Goal: Task Accomplishment & Management: Use online tool/utility

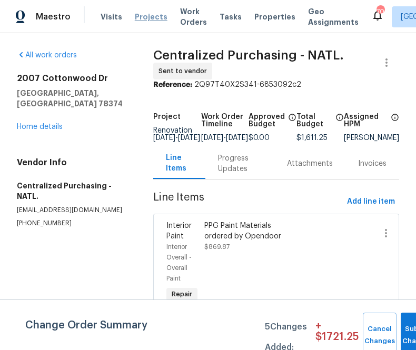
click at [138, 18] on span "Projects" at bounding box center [151, 17] width 33 height 11
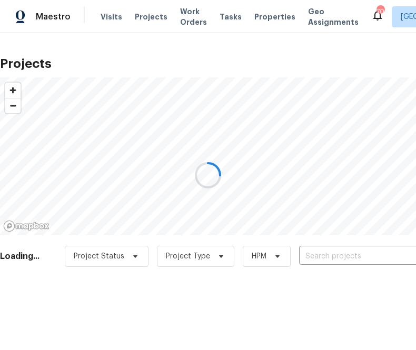
click at [346, 254] on div at bounding box center [208, 175] width 416 height 350
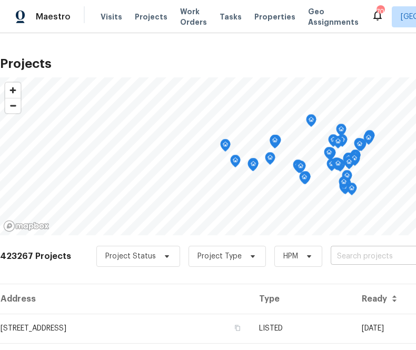
click at [343, 257] on input "text" at bounding box center [390, 256] width 120 height 16
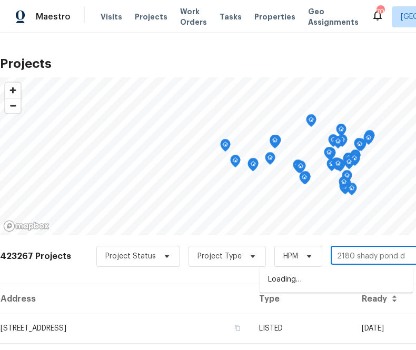
type input "[STREET_ADDRESS]"
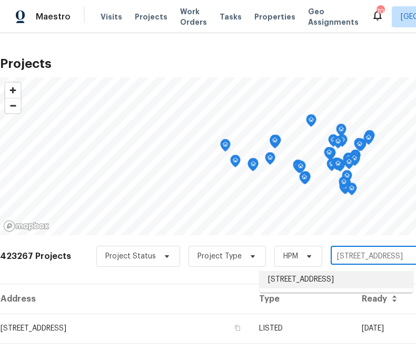
click at [307, 283] on li "[STREET_ADDRESS]" at bounding box center [335, 279] width 153 height 17
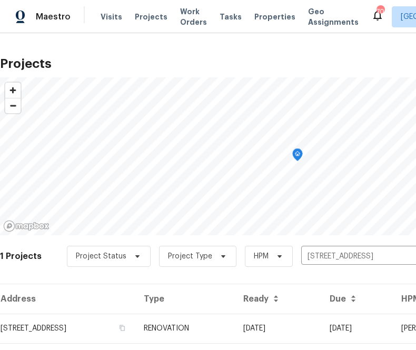
scroll to position [27, 0]
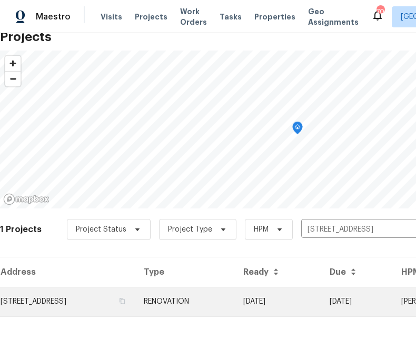
click at [108, 302] on td "[STREET_ADDRESS]" at bounding box center [67, 301] width 135 height 29
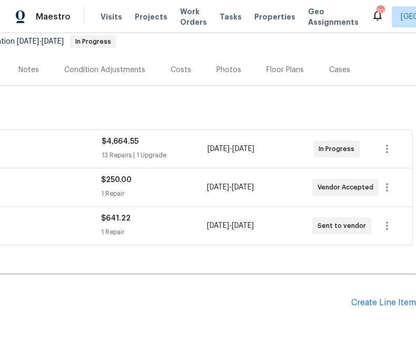
scroll to position [105, 0]
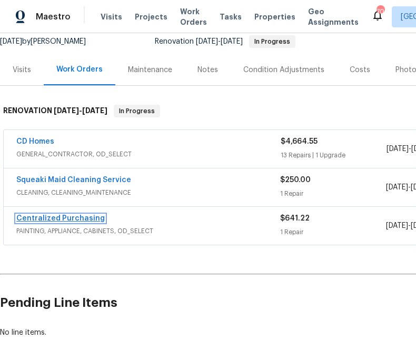
click at [55, 217] on link "Centralized Purchasing" at bounding box center [60, 218] width 88 height 7
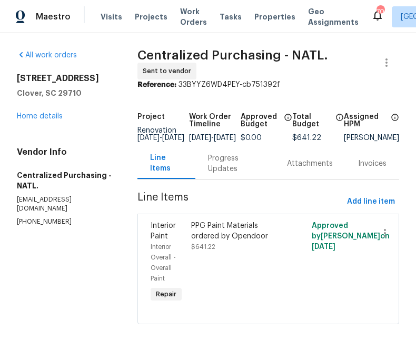
scroll to position [12, 0]
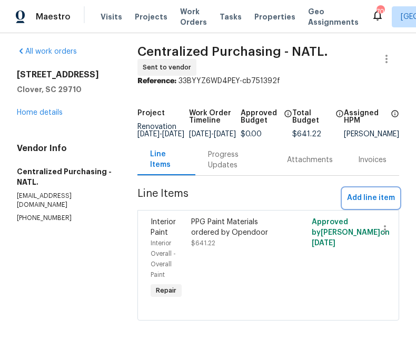
click at [361, 189] on button "Add line item" at bounding box center [371, 197] width 56 height 19
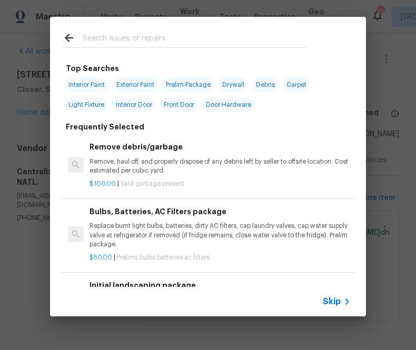
click at [327, 295] on div "Skip" at bounding box center [338, 301] width 31 height 13
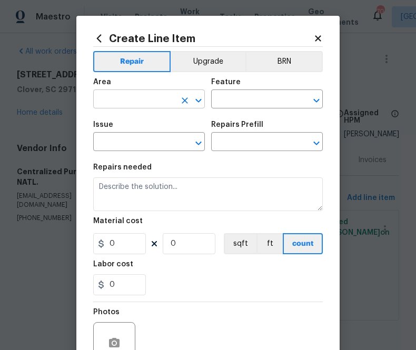
click at [128, 103] on input "text" at bounding box center [134, 100] width 82 height 16
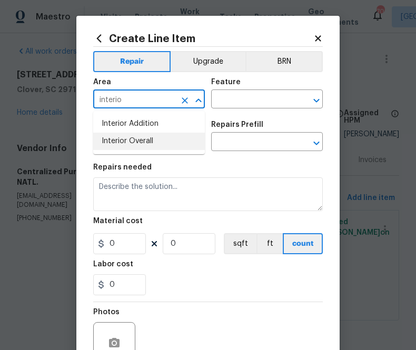
click at [123, 138] on li "Interior Overall" at bounding box center [149, 141] width 112 height 17
type input "Interior Overall"
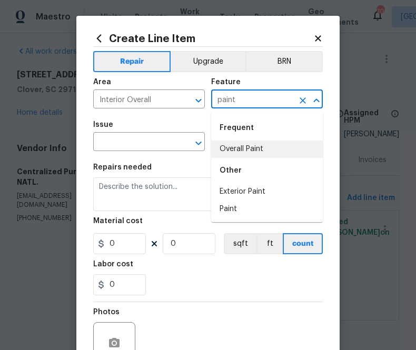
click at [226, 154] on li "Overall Paint" at bounding box center [267, 148] width 112 height 17
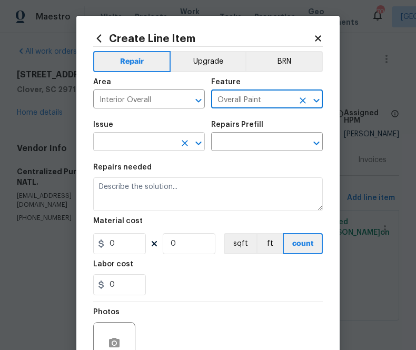
type input "Overall Paint"
click at [162, 137] on input "text" at bounding box center [134, 143] width 82 height 16
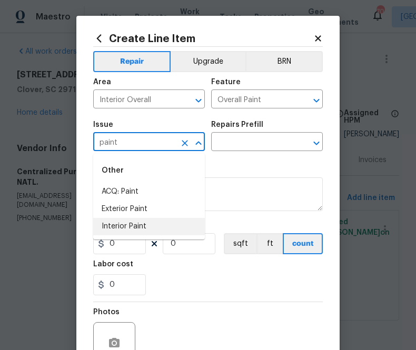
click at [175, 225] on li "Interior Paint" at bounding box center [149, 226] width 112 height 17
type input "Interior Paint"
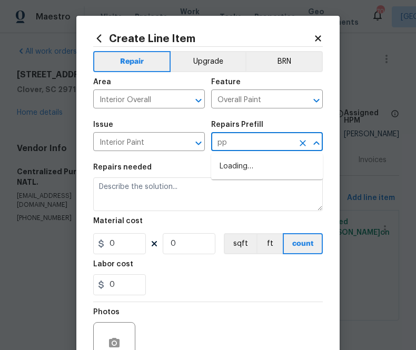
type input "ppg"
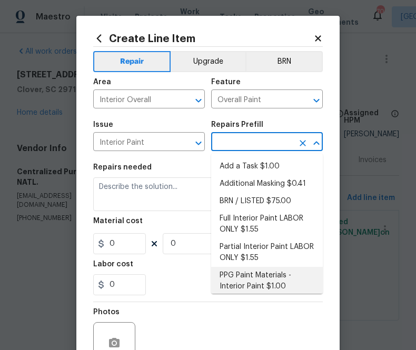
click at [239, 278] on li "PPG Paint Materials - Interior Paint $1.00" at bounding box center [267, 281] width 112 height 28
type input "PPG Paint Materials - Interior Paint $1.00"
type textarea "PPG Paint Materials ordered by Opendoor"
type input "1"
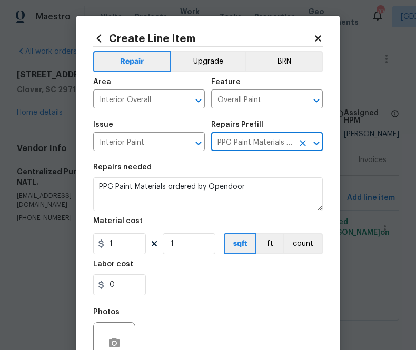
type input "PPG Paint Materials - Interior Paint $1.00"
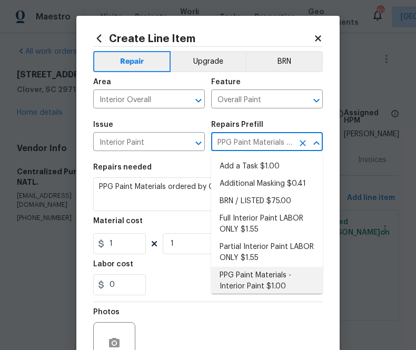
scroll to position [2, 0]
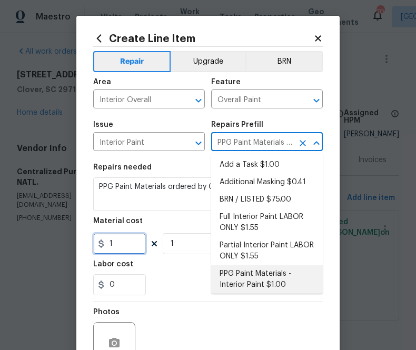
click at [126, 238] on input "1" at bounding box center [119, 243] width 53 height 21
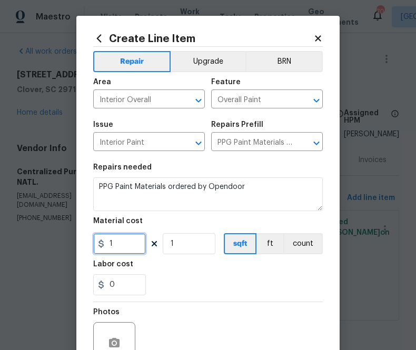
click at [126, 238] on input "1" at bounding box center [119, 243] width 53 height 21
paste input "text"
click at [125, 244] on input "1" at bounding box center [119, 243] width 53 height 21
paste input "23.82"
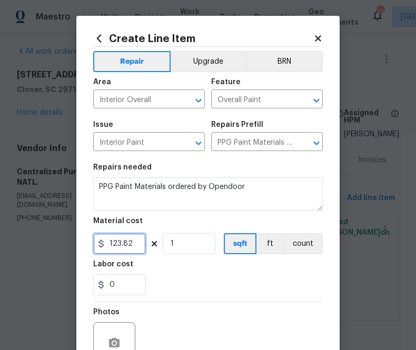
type input "123.82"
click at [183, 272] on div "Labor cost" at bounding box center [207, 267] width 229 height 14
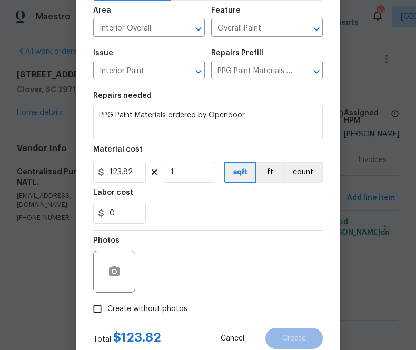
scroll to position [104, 0]
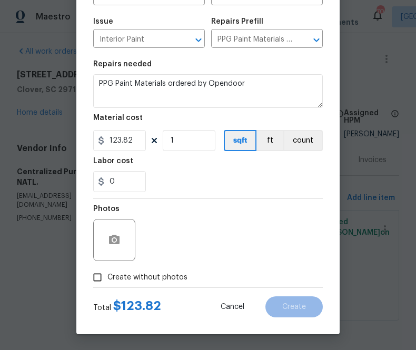
click at [172, 272] on span "Create without photos" at bounding box center [147, 277] width 80 height 11
click at [107, 272] on input "Create without photos" at bounding box center [97, 277] width 20 height 20
checkbox input "true"
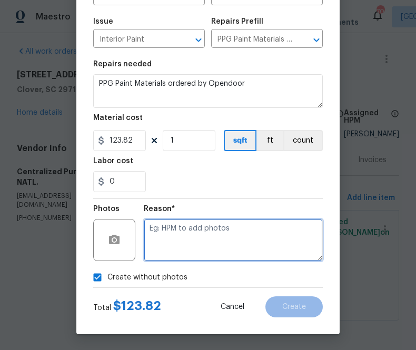
click at [196, 249] on textarea at bounding box center [233, 240] width 179 height 42
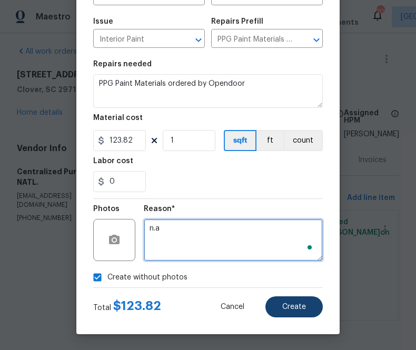
type textarea "n.a"
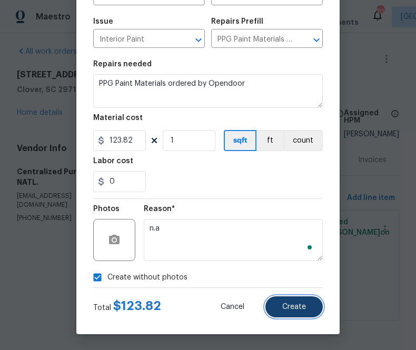
click at [296, 299] on button "Create" at bounding box center [293, 306] width 57 height 21
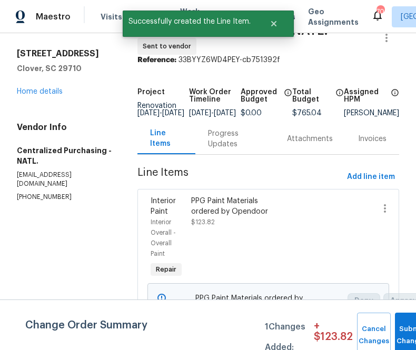
scroll to position [0, 0]
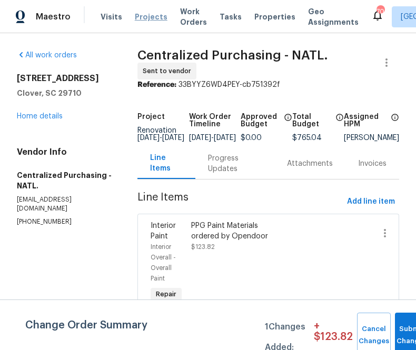
click at [143, 21] on span "Projects" at bounding box center [151, 17] width 33 height 11
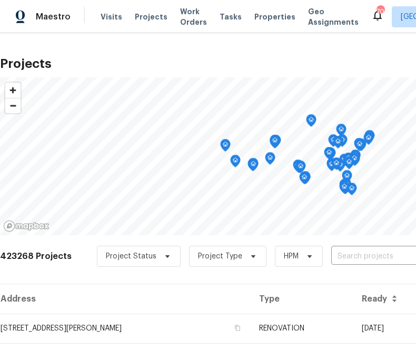
click at [316, 259] on div "Project Status Project Type HPM ​" at bounding box center [289, 256] width 384 height 21
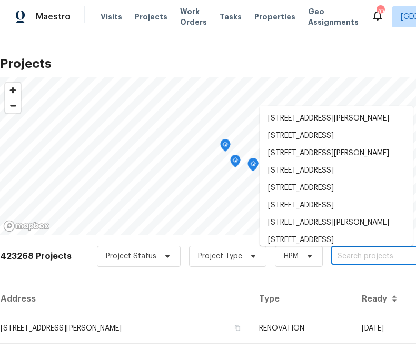
click at [336, 260] on input "text" at bounding box center [391, 256] width 120 height 16
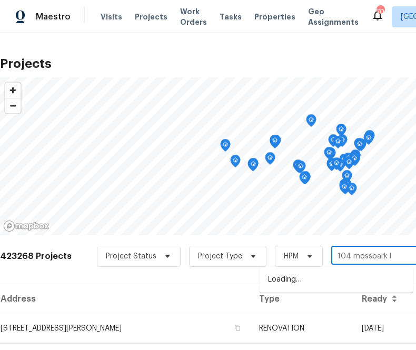
type input "104 mossbark ln"
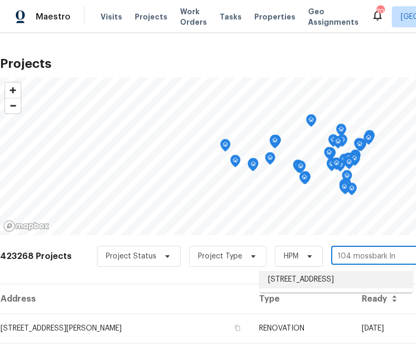
click at [310, 280] on li "[STREET_ADDRESS]" at bounding box center [335, 279] width 153 height 17
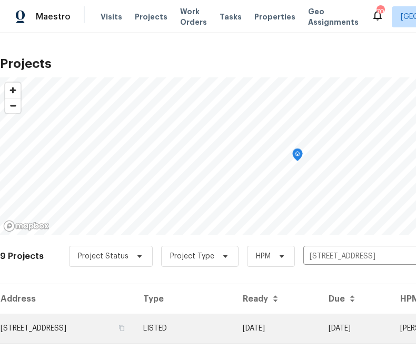
click at [84, 323] on td "[STREET_ADDRESS]" at bounding box center [67, 328] width 135 height 29
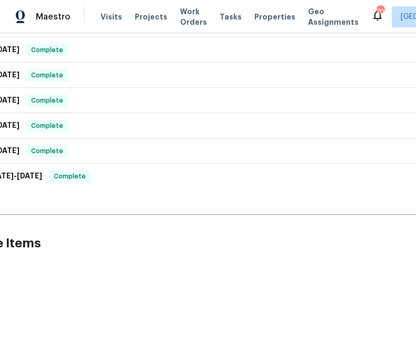
scroll to position [436, 179]
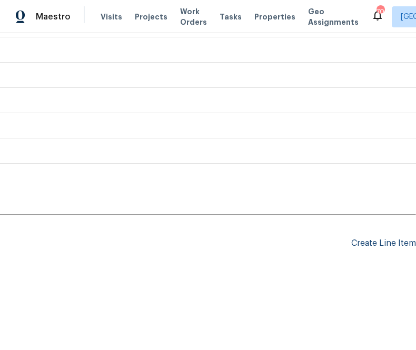
click at [390, 246] on div "Create Line Item" at bounding box center [383, 243] width 65 height 10
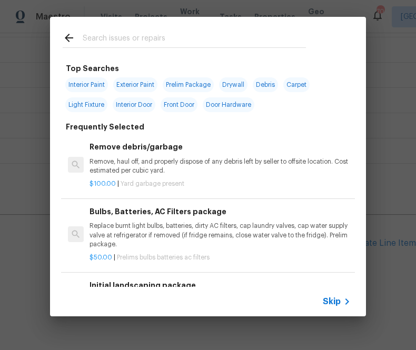
click at [339, 295] on div "Skip" at bounding box center [208, 301] width 316 height 29
click at [330, 307] on div "Skip" at bounding box center [338, 301] width 31 height 13
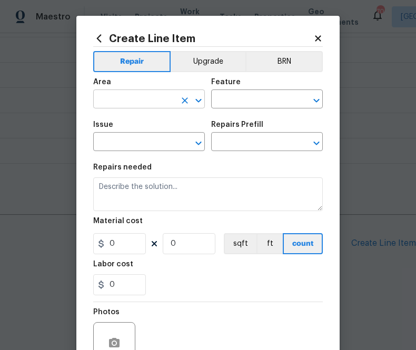
click at [167, 107] on input "text" at bounding box center [134, 100] width 82 height 16
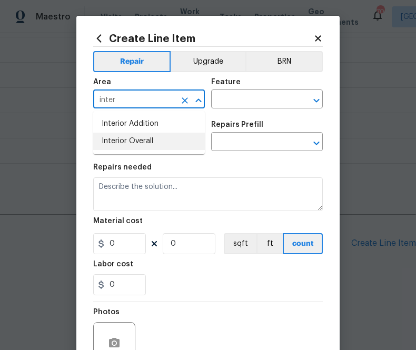
click at [171, 139] on li "Interior Overall" at bounding box center [149, 141] width 112 height 17
type input "Interior Overall"
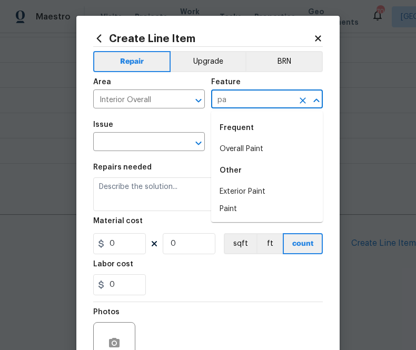
type input "p"
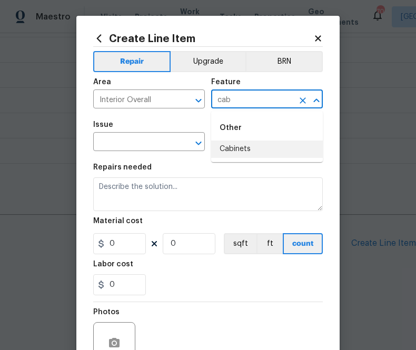
click at [228, 142] on li "Cabinets" at bounding box center [267, 148] width 112 height 17
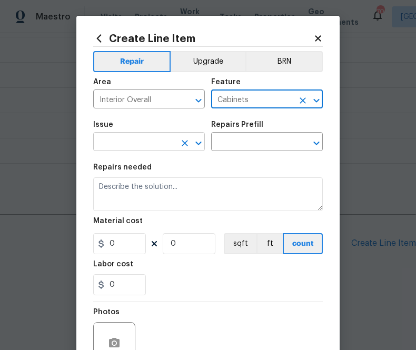
click at [179, 135] on div "​" at bounding box center [149, 143] width 112 height 16
type input "Cabinets"
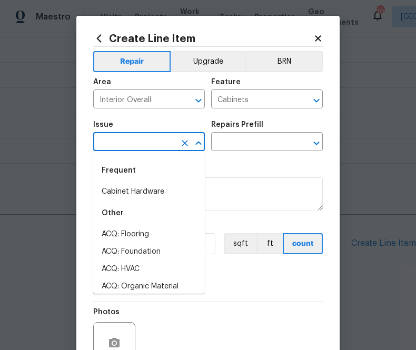
type input "a"
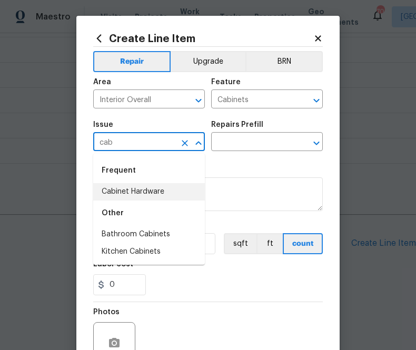
click at [176, 193] on li "Cabinet Hardware" at bounding box center [149, 191] width 112 height 17
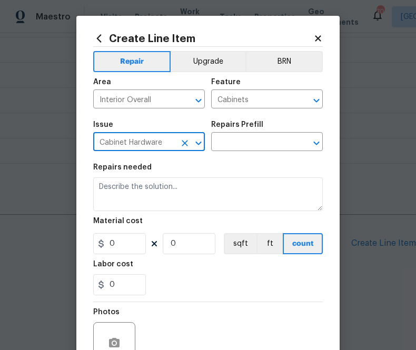
type input "Cabinet Hardware"
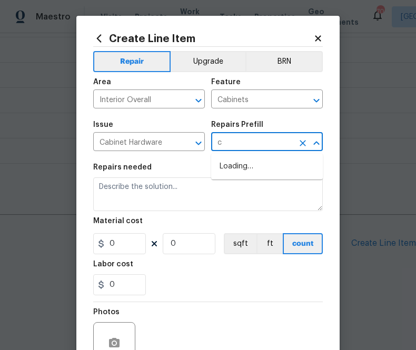
type input "ca"
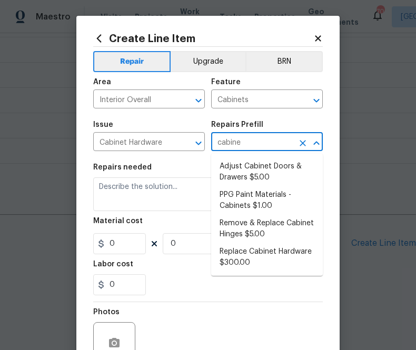
type input "cabinet"
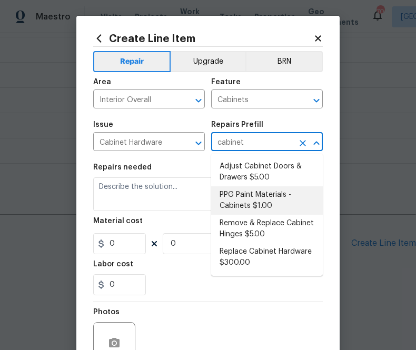
click at [254, 202] on li "PPG Paint Materials - Cabinets $1.00" at bounding box center [267, 200] width 112 height 28
type textarea "PPG Paint Materials ordered by Opendoor"
type input "1"
type input "PPG Paint Materials - Cabinets $1.00"
type input "1"
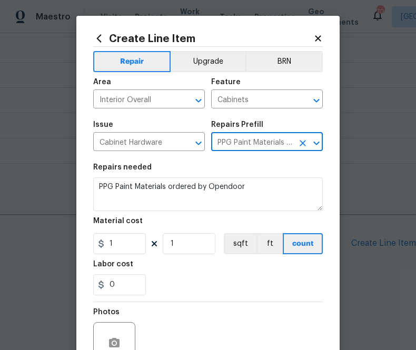
type input "PPG Paint Materials - Cabinets $1.00"
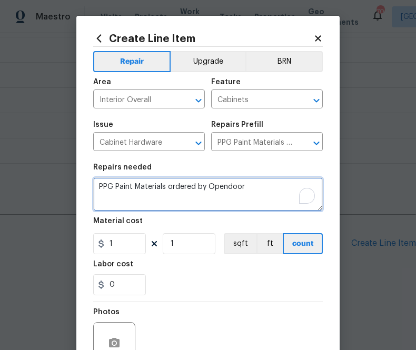
click at [154, 196] on textarea "PPG Paint Materials ordered by Opendoor" at bounding box center [207, 194] width 229 height 34
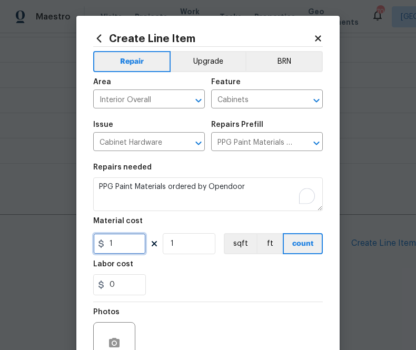
click at [118, 243] on input "1" at bounding box center [119, 243] width 53 height 21
click at [118, 249] on input "1" at bounding box center [119, 243] width 53 height 21
paste input "428.57"
type input "428.57"
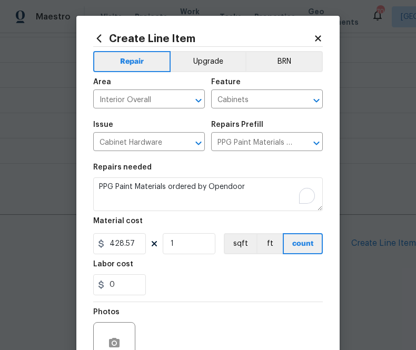
click at [195, 272] on div "Labor cost" at bounding box center [207, 267] width 229 height 14
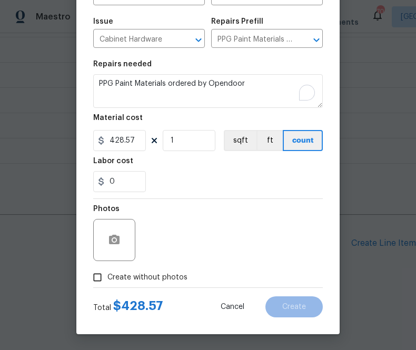
drag, startPoint x: 176, startPoint y: 277, endPoint x: 177, endPoint y: 271, distance: 6.4
click at [176, 277] on span "Create without photos" at bounding box center [147, 277] width 80 height 11
click at [107, 277] on input "Create without photos" at bounding box center [97, 277] width 20 height 20
checkbox input "true"
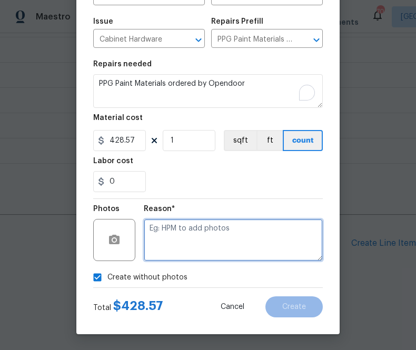
click at [195, 249] on textarea at bounding box center [233, 240] width 179 height 42
type textarea "n.a"
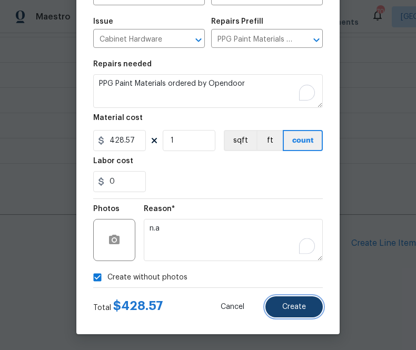
click at [298, 305] on span "Create" at bounding box center [294, 307] width 24 height 8
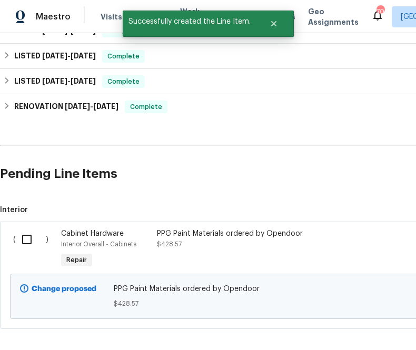
scroll to position [556, 0]
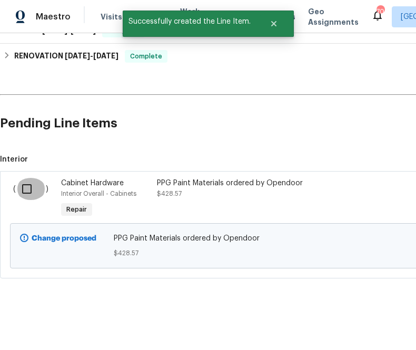
click at [24, 189] on input "checkbox" at bounding box center [31, 189] width 30 height 22
checkbox input "true"
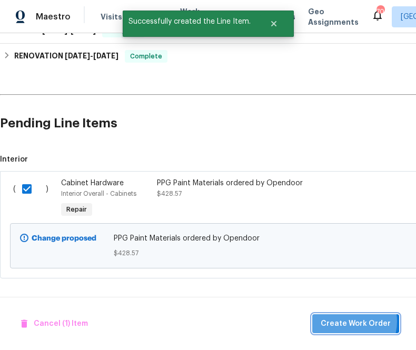
click at [346, 321] on span "Create Work Order" at bounding box center [355, 323] width 70 height 13
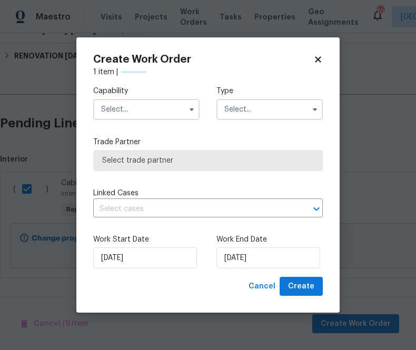
click at [153, 129] on div "Capability Type Trade Partner Select trade partner Linked Cases ​ Work Start Da…" at bounding box center [207, 176] width 229 height 199
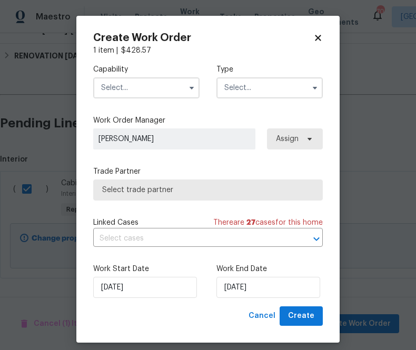
click at [156, 86] on input "text" at bounding box center [146, 87] width 106 height 21
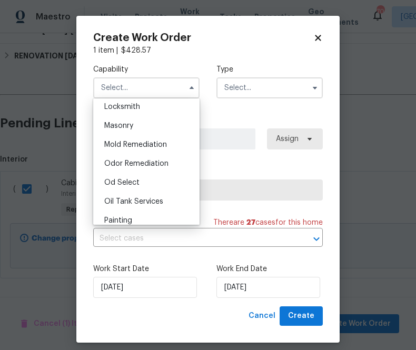
scroll to position [828, 0]
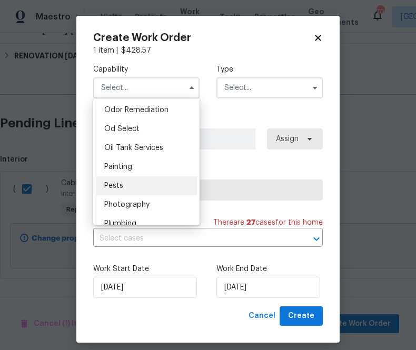
click at [147, 178] on div "Pests" at bounding box center [146, 185] width 101 height 19
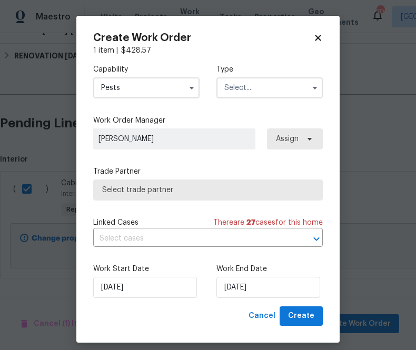
click at [156, 92] on input "Pests" at bounding box center [146, 87] width 106 height 21
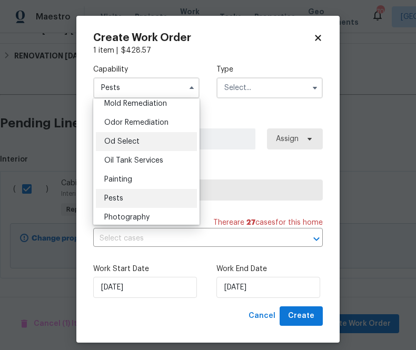
scroll to position [816, 0]
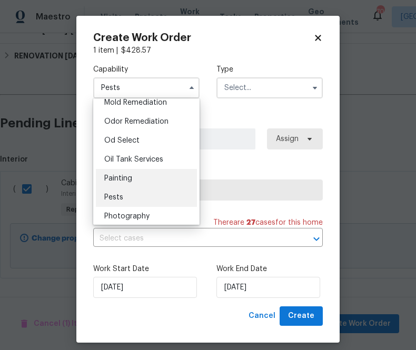
click at [154, 172] on div "Painting" at bounding box center [146, 178] width 101 height 19
type input "Painting"
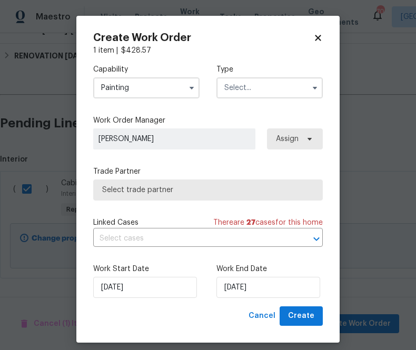
click at [244, 89] on input "text" at bounding box center [269, 87] width 106 height 21
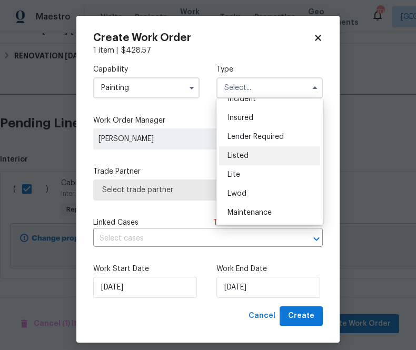
scroll to position [69, 0]
click at [257, 160] on div "Listed" at bounding box center [269, 155] width 101 height 19
type input "Listed"
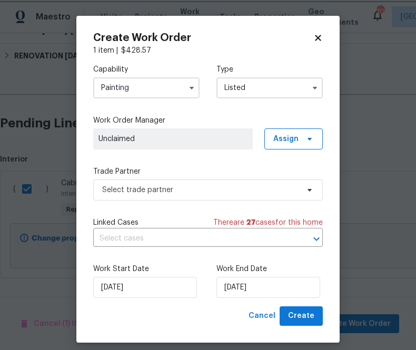
scroll to position [0, 0]
click at [308, 156] on div "Capability Painting Type Listed Work Order Manager Unclaimed Assign Trade Partn…" at bounding box center [207, 181] width 229 height 250
click at [308, 146] on span "Assign" at bounding box center [293, 138] width 58 height 21
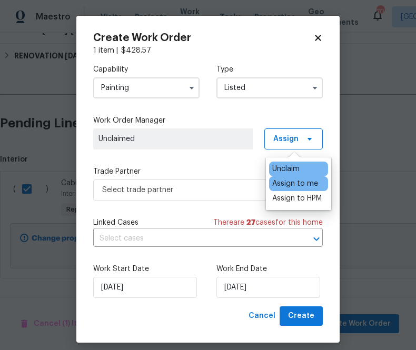
click at [301, 184] on div "Assign to me" at bounding box center [295, 183] width 46 height 11
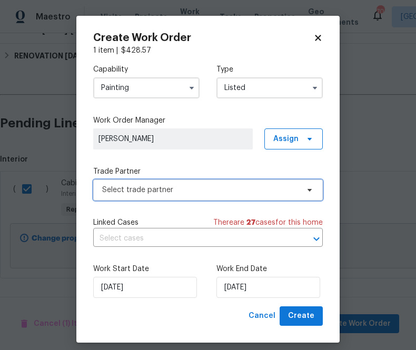
click at [229, 189] on span "Select trade partner" at bounding box center [200, 190] width 196 height 11
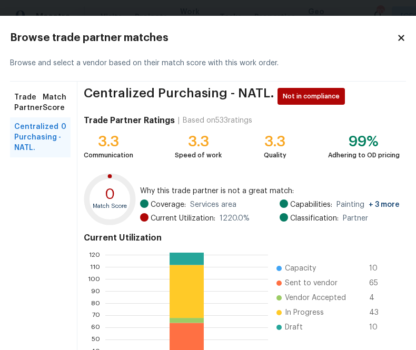
scroll to position [113, 0]
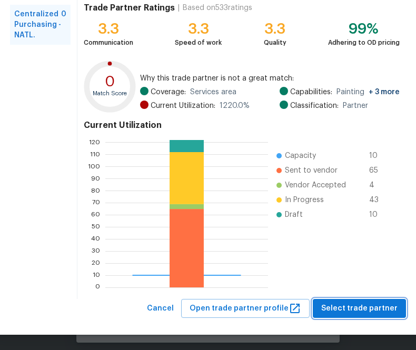
click at [370, 302] on span "Select trade partner" at bounding box center [359, 308] width 76 height 13
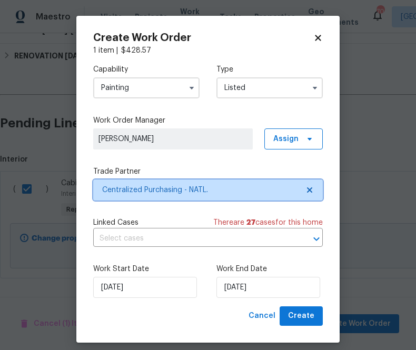
scroll to position [0, 0]
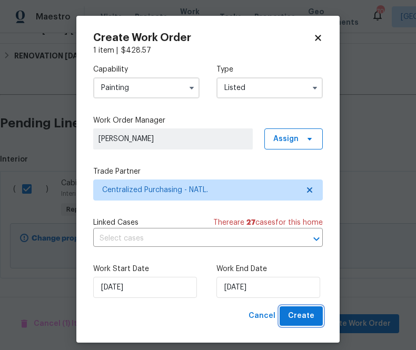
click at [303, 312] on span "Create" at bounding box center [301, 315] width 26 height 13
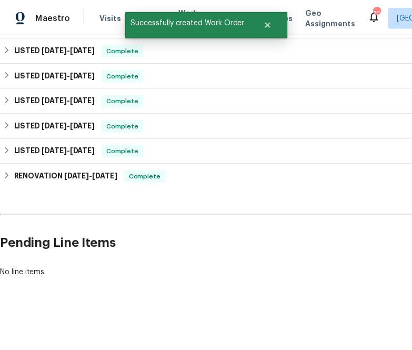
scroll to position [203, 0]
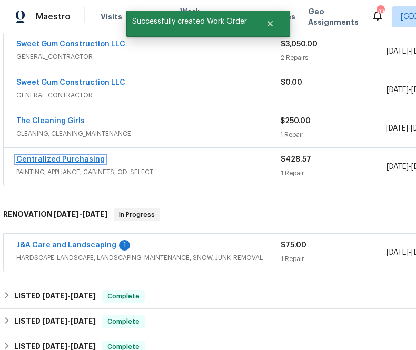
click at [68, 158] on link "Centralized Purchasing" at bounding box center [60, 159] width 88 height 7
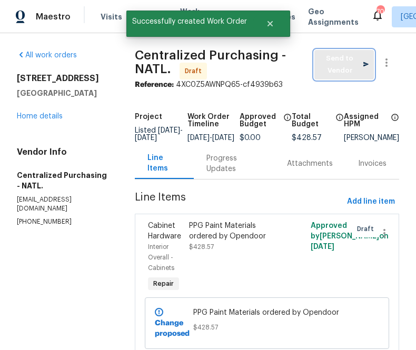
click at [350, 64] on span "Send to Vendor" at bounding box center [343, 65] width 49 height 24
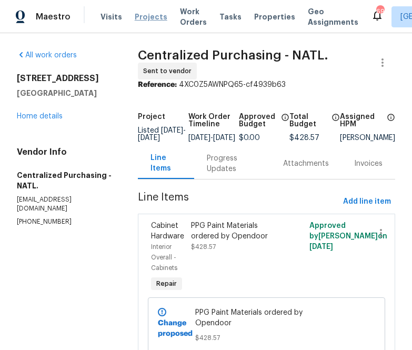
click at [139, 13] on span "Projects" at bounding box center [151, 17] width 33 height 11
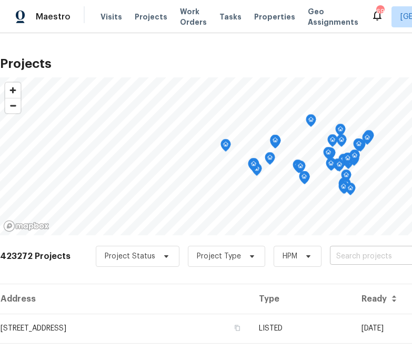
click at [337, 262] on input "text" at bounding box center [390, 256] width 120 height 16
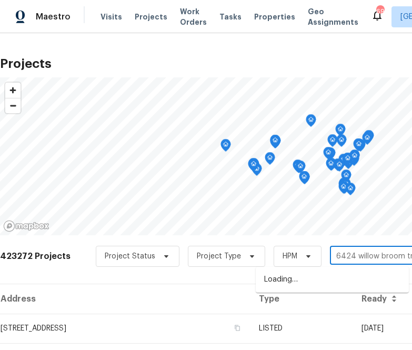
type input "6424 willow broom trl"
click at [328, 276] on li "[STREET_ADDRESS]" at bounding box center [332, 279] width 153 height 17
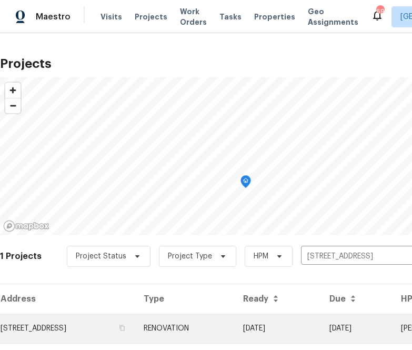
click at [98, 339] on td "[STREET_ADDRESS]" at bounding box center [67, 328] width 135 height 29
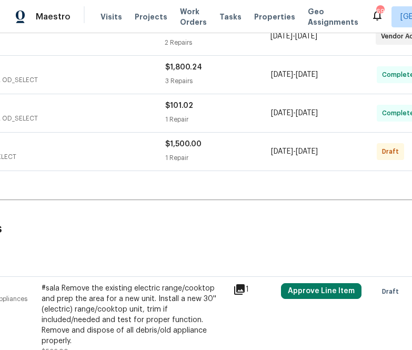
scroll to position [333, 183]
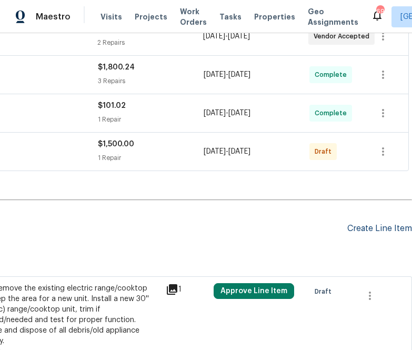
click at [350, 228] on div "Create Line Item" at bounding box center [379, 229] width 65 height 10
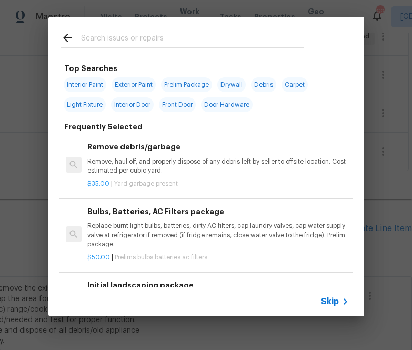
click at [333, 296] on div "Skip" at bounding box center [336, 301] width 31 height 13
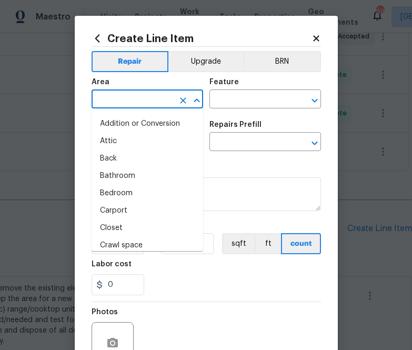
click at [138, 103] on input "text" at bounding box center [133, 100] width 82 height 16
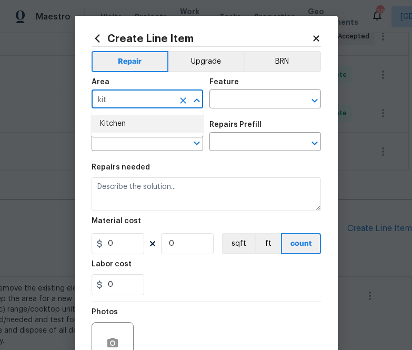
click at [134, 123] on li "Kitchen" at bounding box center [148, 123] width 112 height 17
type input "Kitchen"
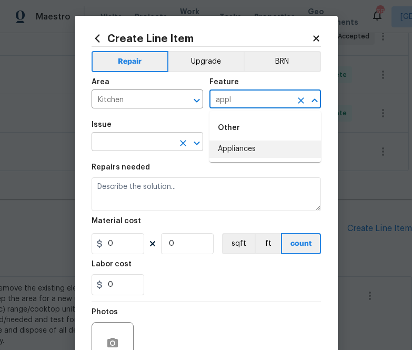
drag, startPoint x: 223, startPoint y: 152, endPoint x: 137, endPoint y: 142, distance: 86.3
click at [137, 143] on body "Maestro Visits Projects Work Orders Tasks Properties Geo Assignments 695 [GEOGR…" at bounding box center [206, 175] width 412 height 350
type input "appl"
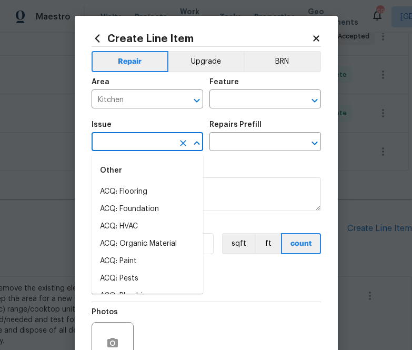
click at [137, 142] on input "text" at bounding box center [133, 143] width 82 height 16
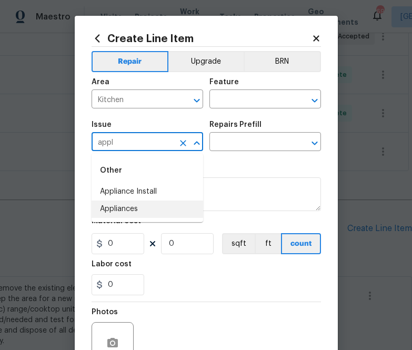
click at [140, 210] on li "Appliances" at bounding box center [148, 208] width 112 height 17
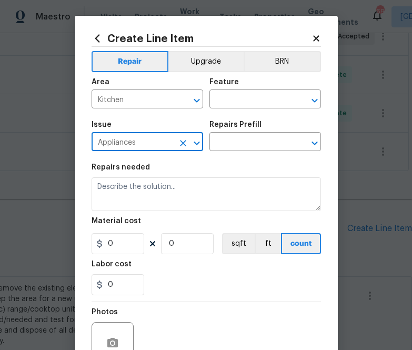
type input "Appliances"
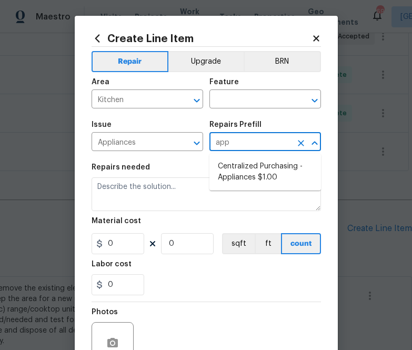
type input "appl"
click at [235, 174] on li "Centralized Purchasing - Appliances $1.00" at bounding box center [265, 172] width 112 height 28
type input "Appliances"
type input "Centralized Purchasing - Appliances $1.00"
type textarea "Appliances purchased by Opendoor"
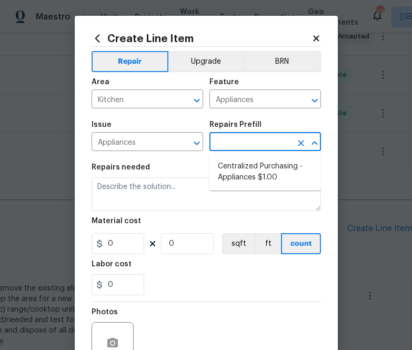
type input "1"
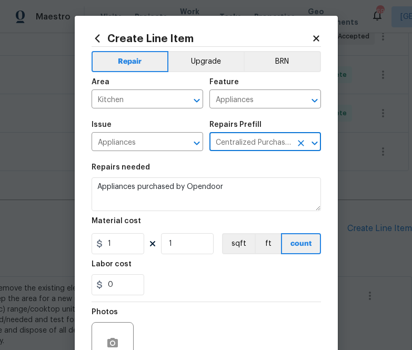
type input "Centralized Purchasing - Appliances $1.00"
click at [119, 248] on input "1" at bounding box center [118, 243] width 53 height 21
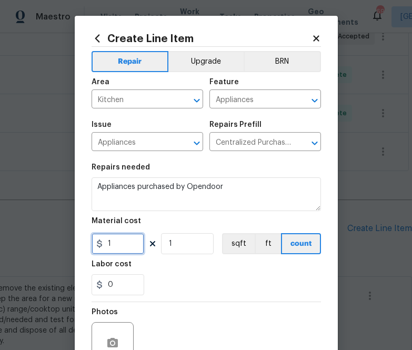
click at [119, 248] on input "1" at bounding box center [118, 243] width 53 height 21
paste input "726.50"
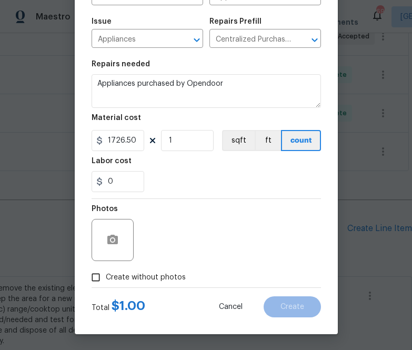
type input "1726.5"
click at [159, 278] on span "Create without photos" at bounding box center [146, 277] width 80 height 11
click at [106, 278] on input "Create without photos" at bounding box center [96, 277] width 20 height 20
checkbox input "true"
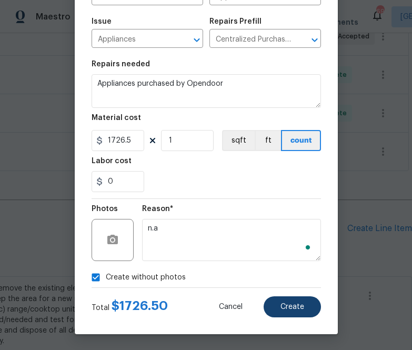
type textarea "n.a"
click at [291, 311] on button "Create" at bounding box center [292, 306] width 57 height 21
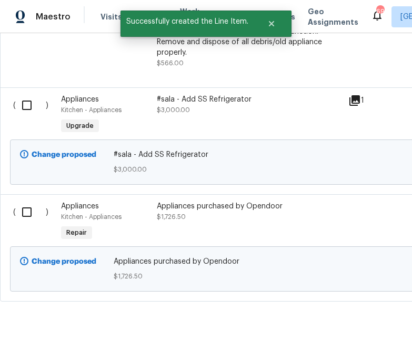
scroll to position [622, 0]
click at [22, 200] on input "checkbox" at bounding box center [31, 211] width 30 height 22
checkbox input "true"
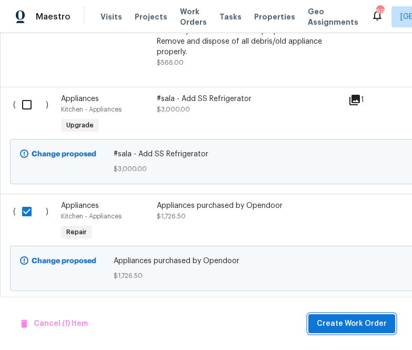
click at [348, 323] on span "Create Work Order" at bounding box center [352, 323] width 70 height 13
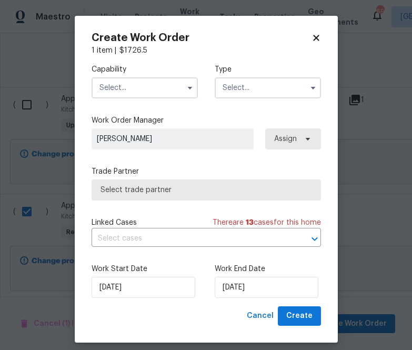
click at [153, 89] on input "text" at bounding box center [145, 87] width 106 height 21
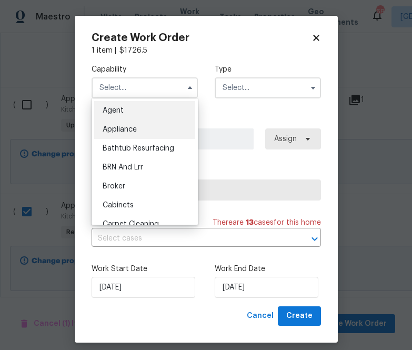
click at [144, 125] on div "Appliance" at bounding box center [144, 129] width 101 height 19
type input "Appliance"
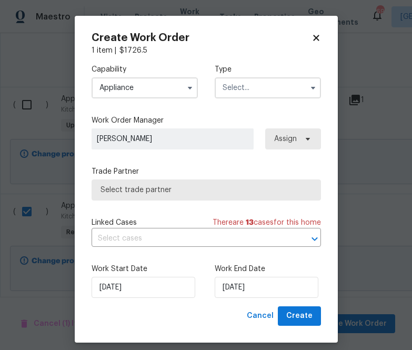
click at [242, 87] on input "text" at bounding box center [268, 87] width 106 height 21
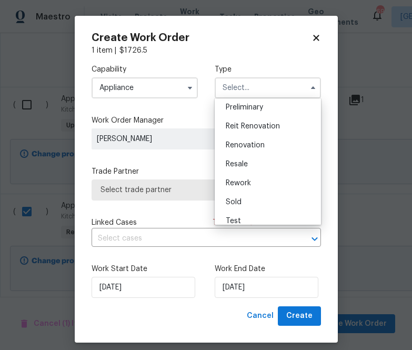
scroll to position [239, 0]
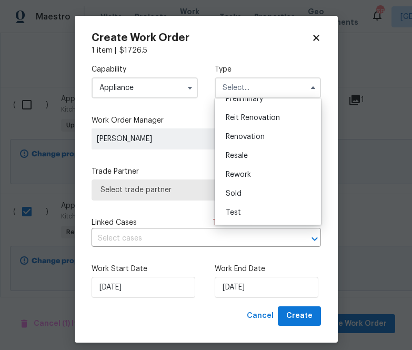
click at [244, 138] on span "Renovation" at bounding box center [245, 136] width 39 height 7
type input "Renovation"
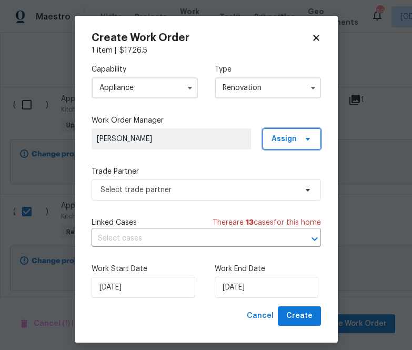
click at [274, 138] on span "Assign" at bounding box center [284, 139] width 25 height 11
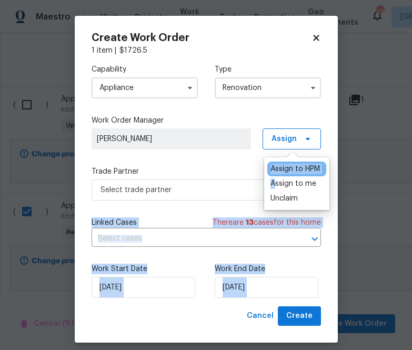
drag, startPoint x: 274, startPoint y: 181, endPoint x: 203, endPoint y: 190, distance: 71.6
click at [203, 190] on body "Maestro Visits Projects Work Orders Tasks Properties Geo Assignments 695 [GEOGR…" at bounding box center [206, 175] width 412 height 350
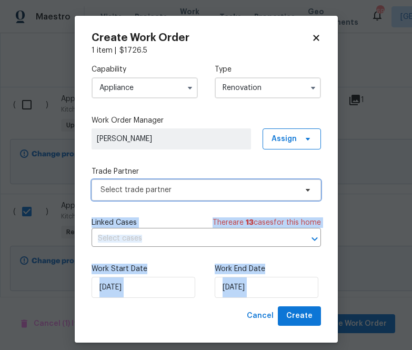
click at [203, 190] on span "Select trade partner" at bounding box center [198, 190] width 196 height 11
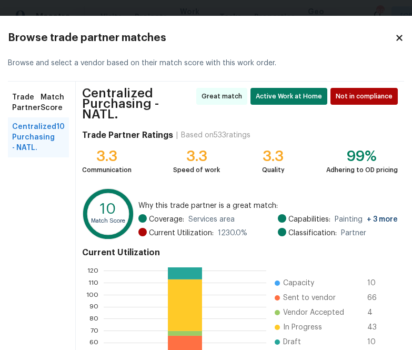
scroll to position [117, 0]
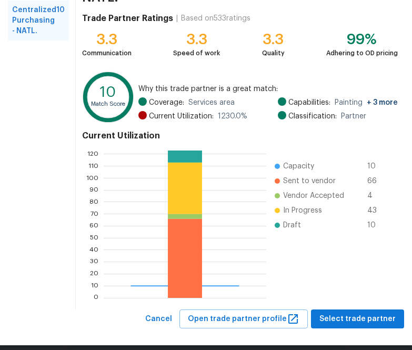
click at [359, 294] on div "Centralized Purchasing - NATL. Great match Active Work at Home Not in complianc…" at bounding box center [240, 137] width 328 height 345
click at [359, 296] on div "Centralized Purchasing - NATL. Great match Active Work at Home Not in complianc…" at bounding box center [240, 137] width 328 height 345
click at [359, 309] on button "Select trade partner" at bounding box center [357, 318] width 93 height 19
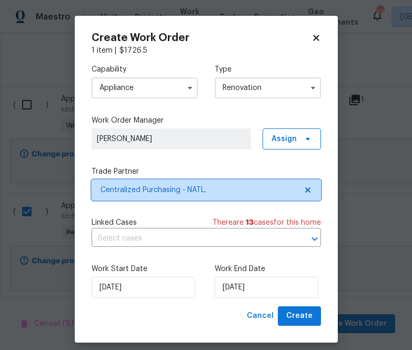
scroll to position [0, 0]
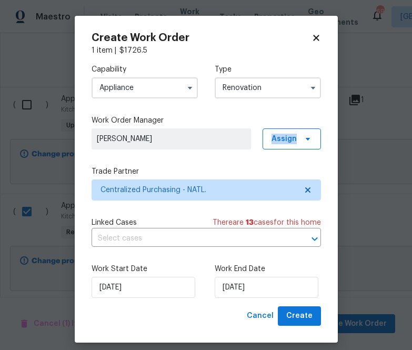
click at [300, 128] on div "Work Order Manager [PERSON_NAME] Assign" at bounding box center [206, 132] width 229 height 34
click at [298, 135] on span "Assign" at bounding box center [292, 138] width 58 height 21
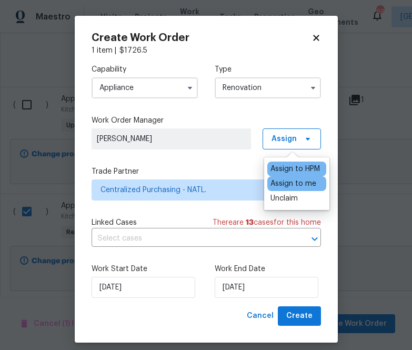
click at [292, 182] on div "Assign to me" at bounding box center [293, 183] width 46 height 11
click at [306, 319] on span "Create" at bounding box center [299, 315] width 26 height 13
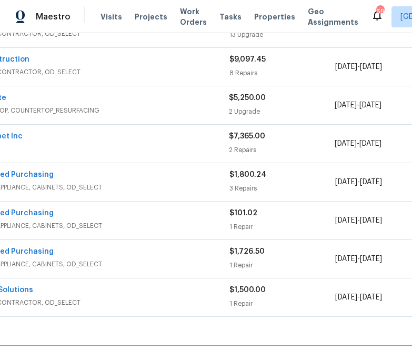
scroll to position [226, 0]
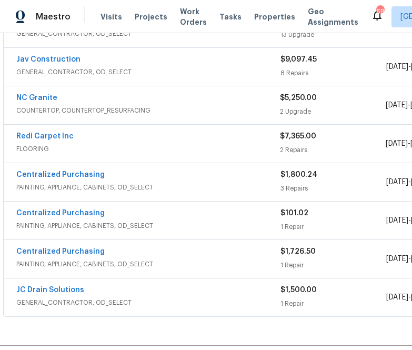
click at [75, 245] on div "Centralized Purchasing PAINTING, APPLIANCE, CABINETS, OD_SELECT $1,726.50 1 Rep…" at bounding box center [297, 259] width 587 height 38
click at [75, 249] on link "Centralized Purchasing" at bounding box center [60, 251] width 88 height 7
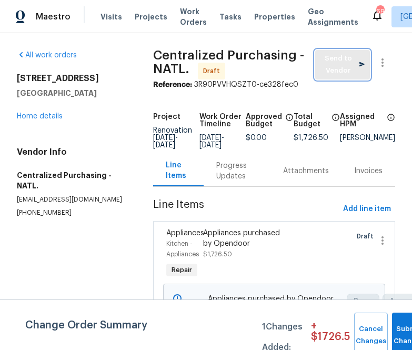
click at [326, 61] on span "Send to Vendor" at bounding box center [342, 65] width 44 height 24
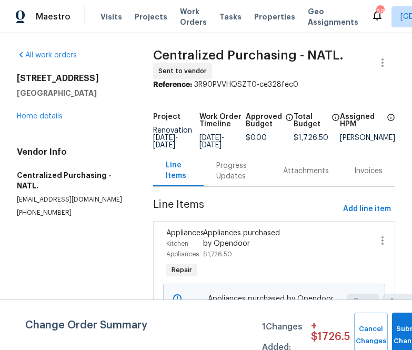
click at [107, 126] on div "All work orders [STREET_ADDRESS] Home details Vendor Info Centralized Purchasin…" at bounding box center [72, 133] width 111 height 167
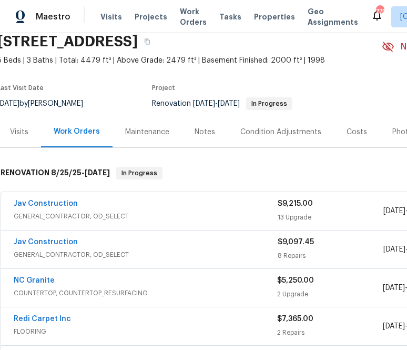
scroll to position [0, 3]
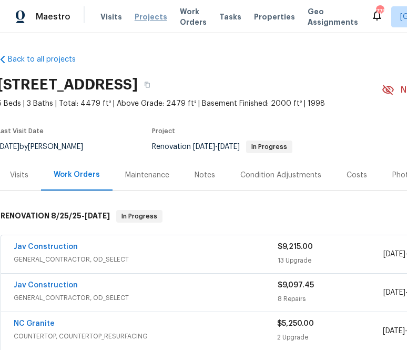
click at [135, 17] on span "Projects" at bounding box center [151, 17] width 33 height 11
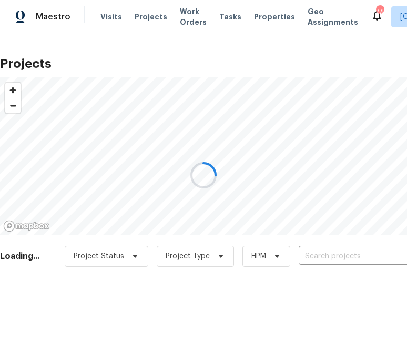
click at [317, 259] on div at bounding box center [203, 175] width 407 height 350
click at [317, 258] on div at bounding box center [203, 175] width 407 height 350
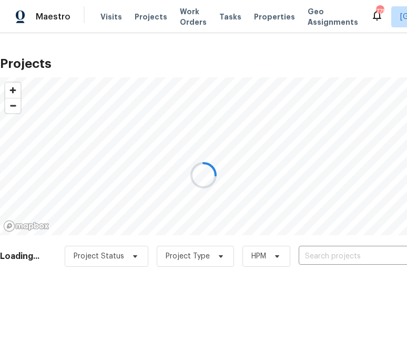
click at [317, 258] on div at bounding box center [203, 175] width 407 height 350
click at [323, 253] on div at bounding box center [203, 175] width 407 height 350
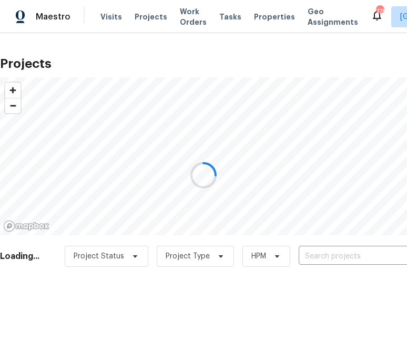
click at [331, 257] on div at bounding box center [203, 175] width 407 height 350
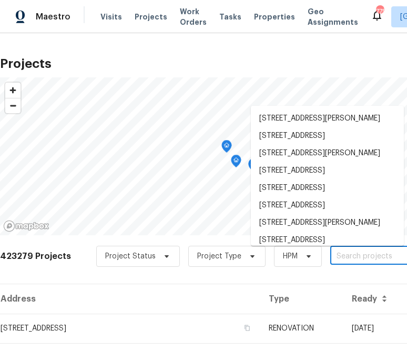
click at [336, 261] on input "text" at bounding box center [390, 256] width 120 height 16
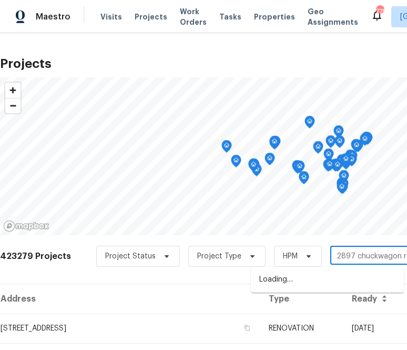
type input "2897 chuckwagon rd"
click at [320, 285] on li "[STREET_ADDRESS]" at bounding box center [327, 279] width 153 height 17
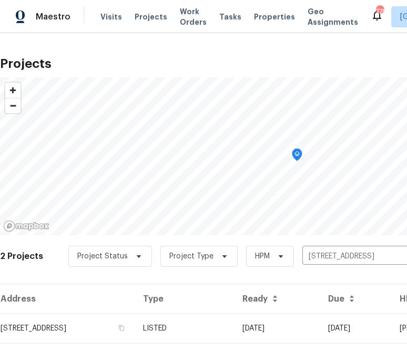
scroll to position [56, 0]
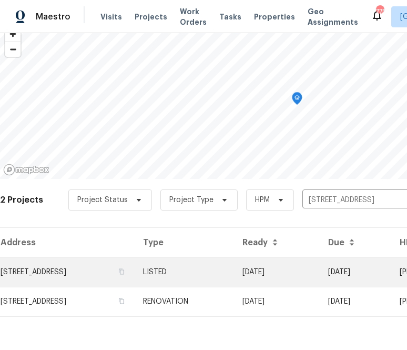
click at [102, 281] on td "[STREET_ADDRESS]" at bounding box center [67, 271] width 135 height 29
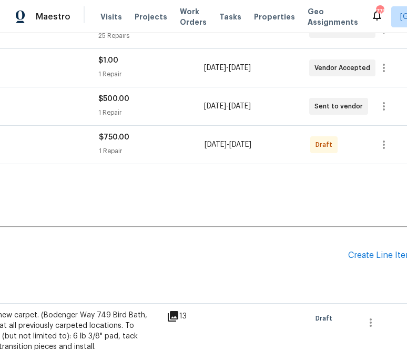
scroll to position [225, 187]
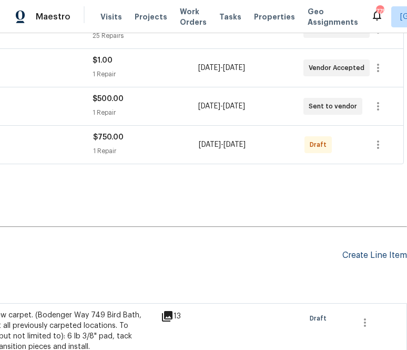
click at [354, 253] on div "Create Line Item" at bounding box center [375, 255] width 65 height 10
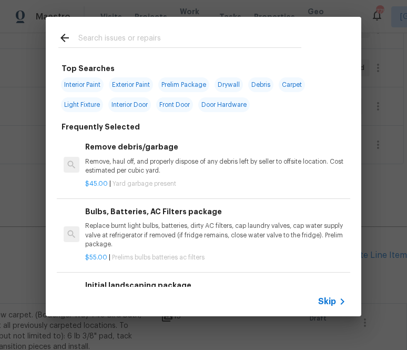
click at [337, 301] on icon at bounding box center [342, 301] width 13 height 13
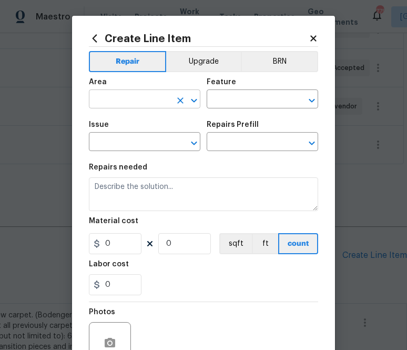
click at [154, 96] on input "text" at bounding box center [130, 100] width 82 height 16
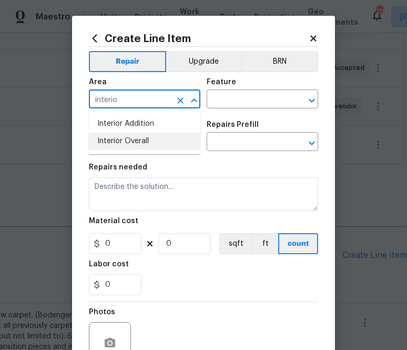
click at [142, 143] on li "Interior Overall" at bounding box center [145, 141] width 112 height 17
type input "Interior Overall"
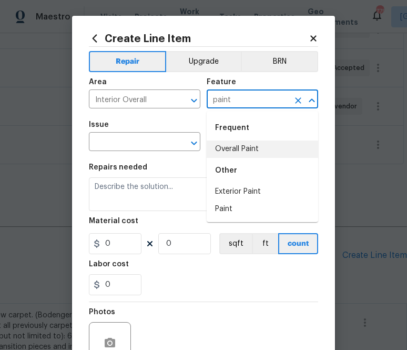
click at [224, 143] on li "Overall Paint" at bounding box center [263, 148] width 112 height 17
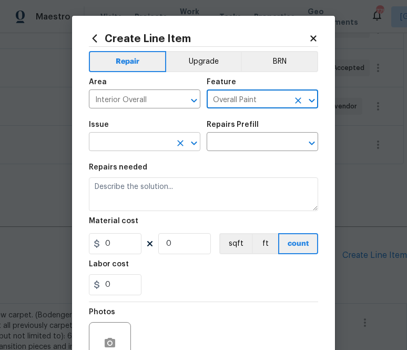
type input "Overall Paint"
click at [112, 148] on input "text" at bounding box center [130, 143] width 82 height 16
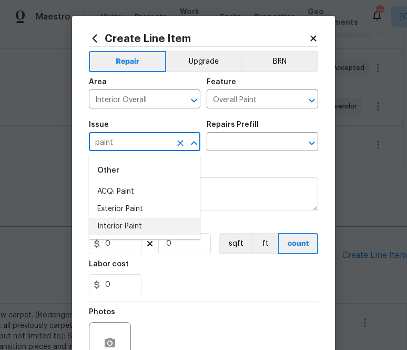
click at [118, 224] on li "Interior Paint" at bounding box center [145, 226] width 112 height 17
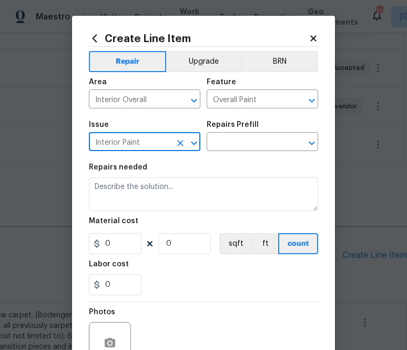
type input "Interior Paint"
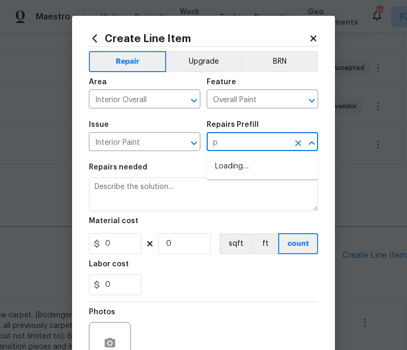
type input "pp"
type input "g"
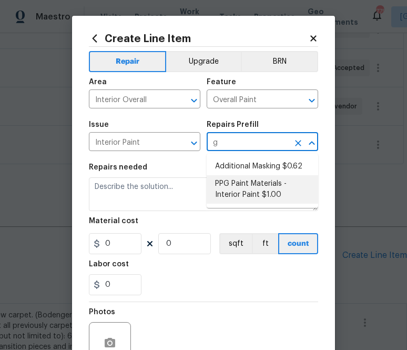
click at [227, 196] on li "PPG Paint Materials - Interior Paint $1.00" at bounding box center [263, 189] width 112 height 28
type input "PPG Paint Materials - Interior Paint $1.00"
type textarea "PPG Paint Materials ordered by Opendoor"
type input "1"
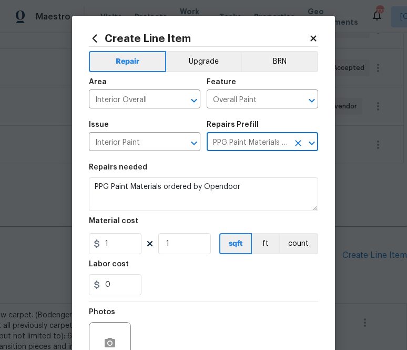
type input "PPG Paint Materials - Interior Paint $1.00"
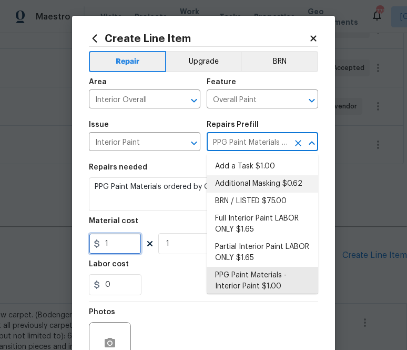
click at [120, 245] on input "1" at bounding box center [115, 243] width 53 height 21
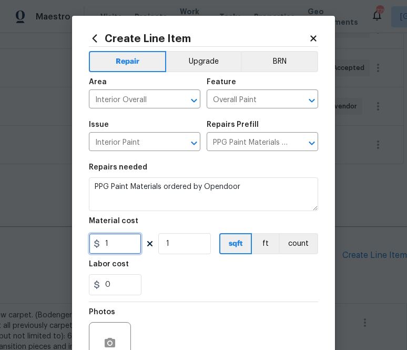
click at [120, 245] on input "1" at bounding box center [115, 243] width 53 height 21
paste input "532.35"
type input "532.35"
click at [215, 282] on div "0" at bounding box center [203, 284] width 229 height 21
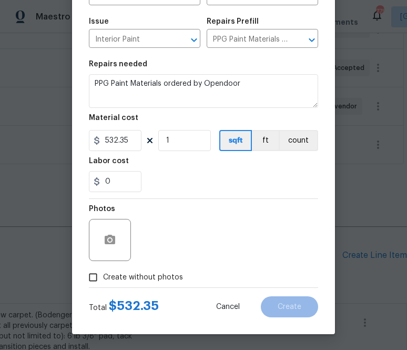
click at [158, 283] on span "Create without photos" at bounding box center [143, 277] width 80 height 11
click at [103, 283] on input "Create without photos" at bounding box center [93, 277] width 20 height 20
checkbox input "true"
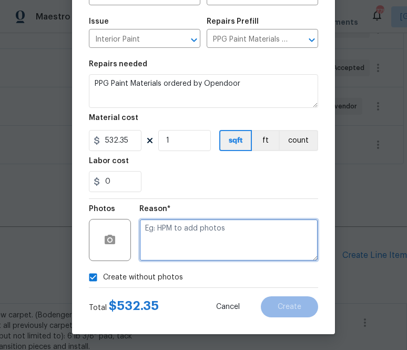
drag, startPoint x: 163, startPoint y: 275, endPoint x: 186, endPoint y: 254, distance: 31.3
click at [186, 254] on textarea at bounding box center [228, 240] width 179 height 42
type textarea "."
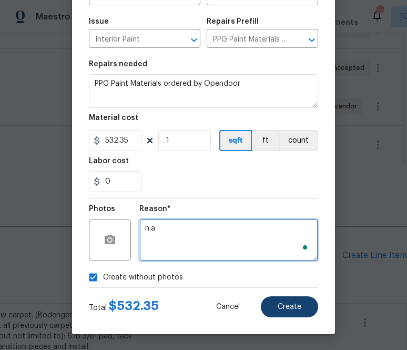
type textarea "n.a"
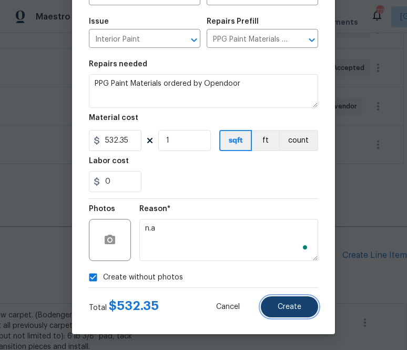
click at [296, 305] on span "Create" at bounding box center [290, 307] width 24 height 8
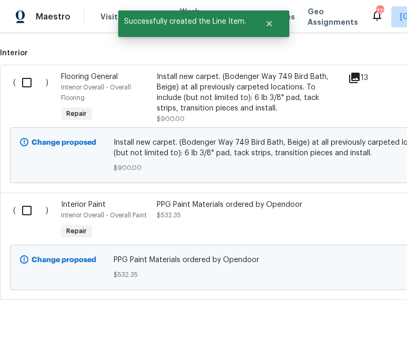
scroll to position [485, 0]
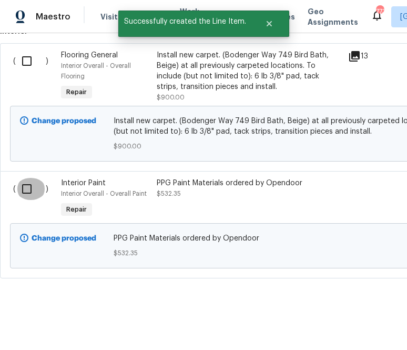
click at [27, 194] on input "checkbox" at bounding box center [31, 189] width 30 height 22
checkbox input "true"
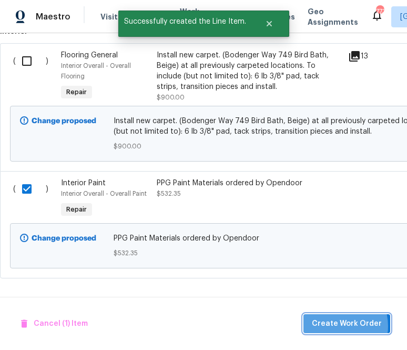
click at [337, 325] on span "Create Work Order" at bounding box center [347, 323] width 70 height 13
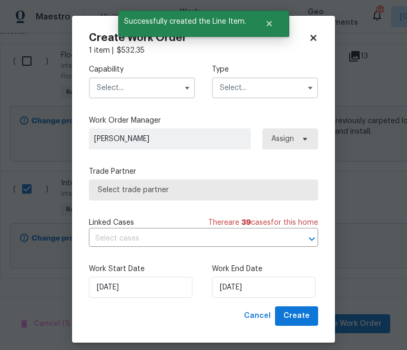
click at [160, 90] on input "text" at bounding box center [142, 87] width 106 height 21
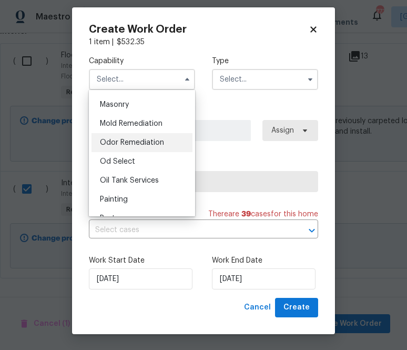
scroll to position [891, 0]
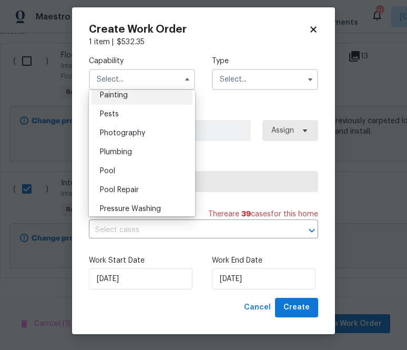
click at [146, 95] on div "Painting" at bounding box center [142, 95] width 101 height 19
type input "Painting"
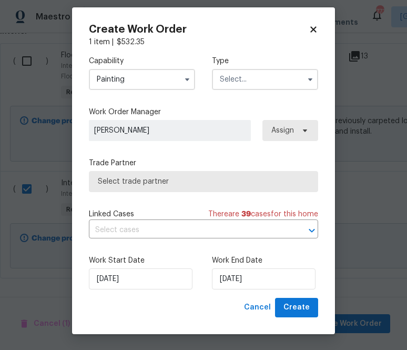
scroll to position [865, 0]
click at [256, 75] on input "text" at bounding box center [265, 79] width 106 height 21
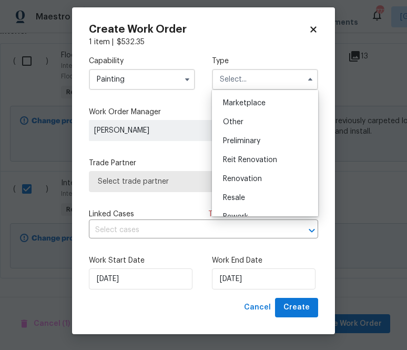
scroll to position [195, 0]
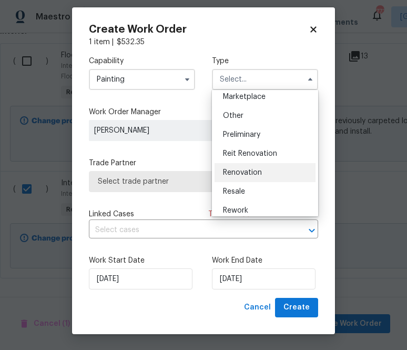
click at [255, 171] on span "Renovation" at bounding box center [242, 172] width 39 height 7
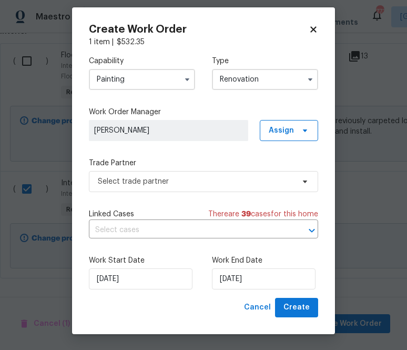
scroll to position [0, 0]
click at [289, 133] on span "Assign" at bounding box center [281, 130] width 25 height 11
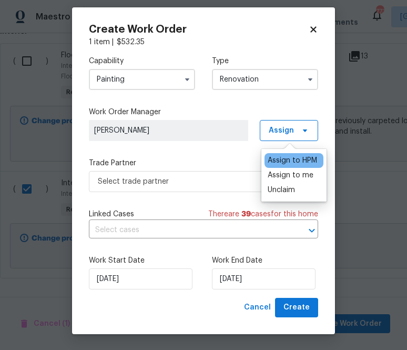
click at [277, 76] on input "Renovation" at bounding box center [265, 79] width 106 height 21
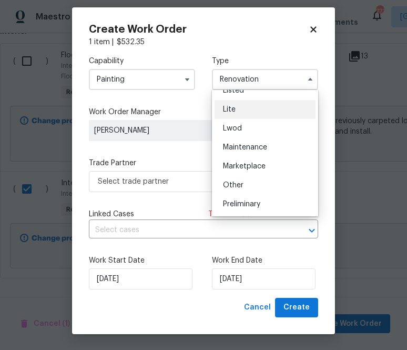
scroll to position [109, 0]
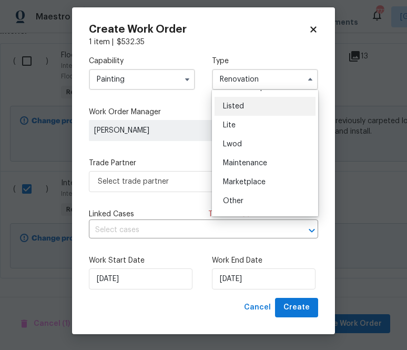
click at [260, 110] on div "Listed" at bounding box center [265, 106] width 101 height 19
type input "Listed"
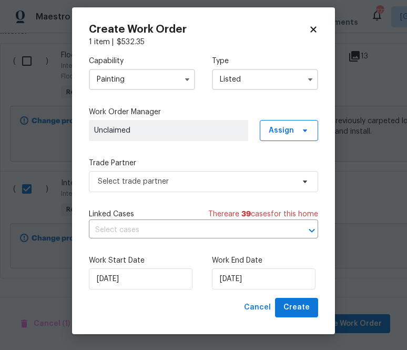
scroll to position [0, 0]
click at [274, 132] on span "Assign" at bounding box center [281, 130] width 25 height 11
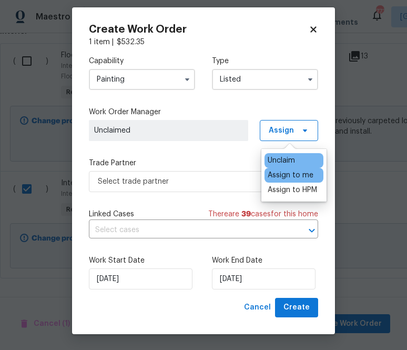
click at [274, 171] on div "Assign to me" at bounding box center [291, 175] width 46 height 11
click at [217, 195] on div "Capability Painting Type Listed Work Order Manager Zenah Haddad Assign Trade Pa…" at bounding box center [203, 172] width 229 height 250
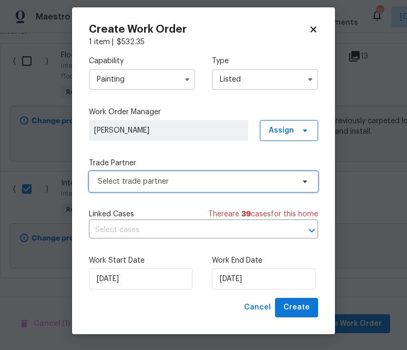
click at [218, 179] on span "Select trade partner" at bounding box center [196, 181] width 196 height 11
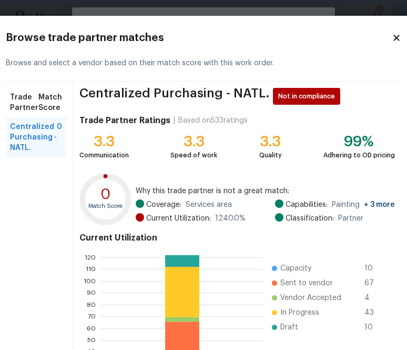
scroll to position [113, 0]
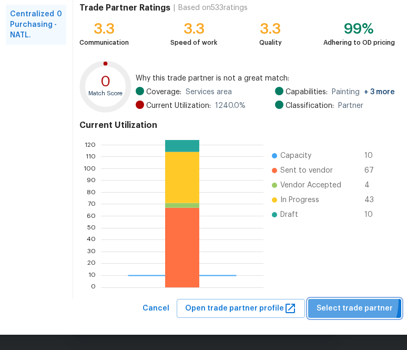
click at [342, 301] on button "Select trade partner" at bounding box center [354, 308] width 93 height 19
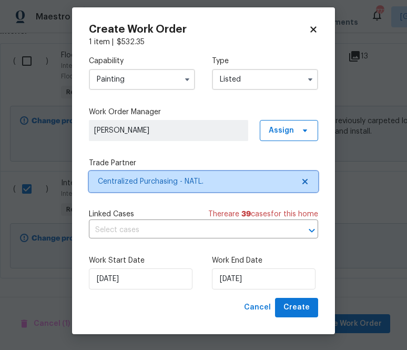
scroll to position [0, 0]
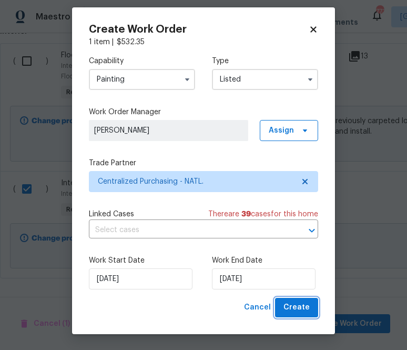
click at [303, 304] on span "Create" at bounding box center [297, 307] width 26 height 13
checkbox input "false"
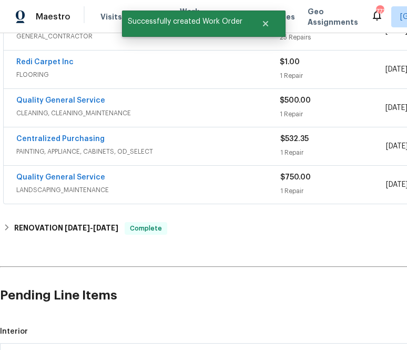
scroll to position [214, 0]
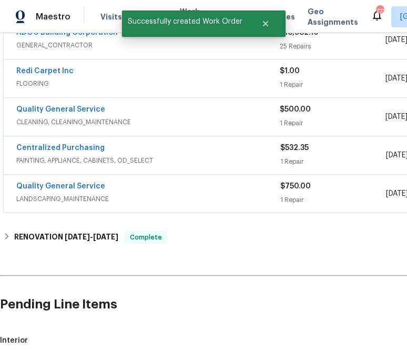
click at [82, 141] on div "Centralized Purchasing PAINTING, APPLIANCE, CABINETS, OD_SELECT $532.35 1 Repai…" at bounding box center [297, 155] width 587 height 38
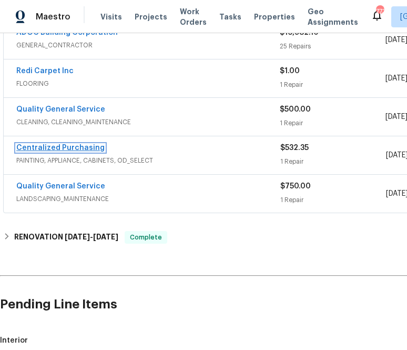
click at [88, 147] on link "Centralized Purchasing" at bounding box center [60, 147] width 88 height 7
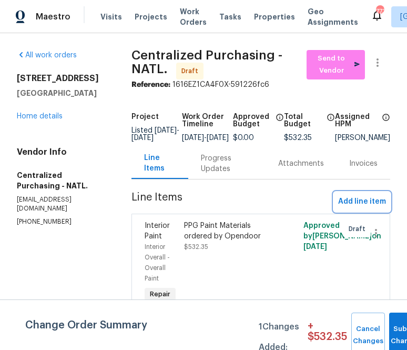
click at [370, 207] on span "Add line item" at bounding box center [362, 201] width 48 height 13
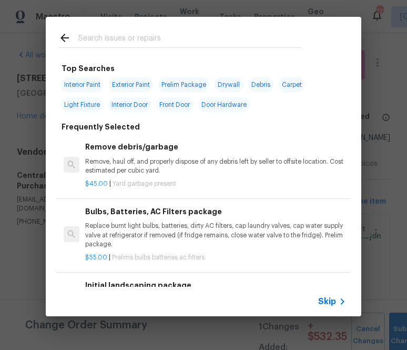
click at [321, 299] on span "Skip" at bounding box center [327, 301] width 18 height 11
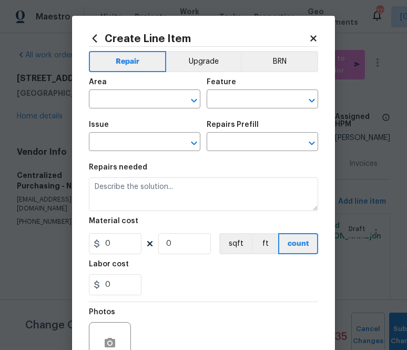
click at [136, 91] on div "Area" at bounding box center [145, 85] width 112 height 14
click at [136, 101] on input "text" at bounding box center [130, 100] width 82 height 16
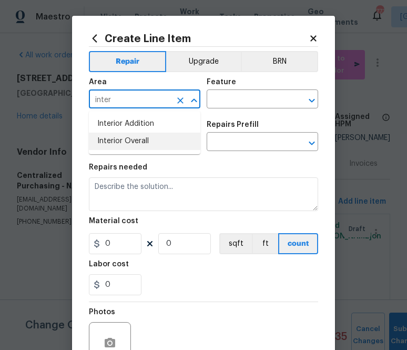
click at [130, 139] on li "Interior Overall" at bounding box center [145, 141] width 112 height 17
type input "Interior Overall"
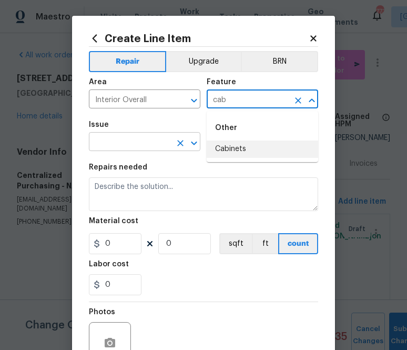
drag, startPoint x: 223, startPoint y: 146, endPoint x: 143, endPoint y: 145, distance: 79.5
click at [143, 145] on body "Maestro Visits Projects Work Orders Tasks Properties Geo Assignments 773 Albuqu…" at bounding box center [203, 175] width 407 height 350
type input "cab"
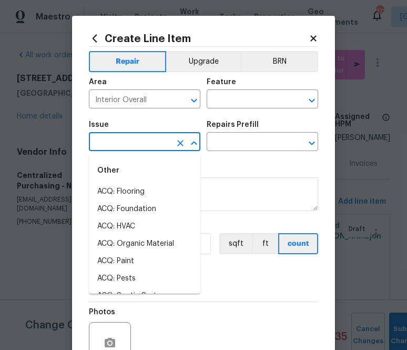
click at [143, 145] on input "text" at bounding box center [130, 143] width 82 height 16
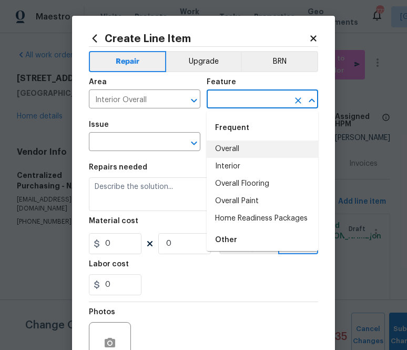
click at [260, 98] on input "text" at bounding box center [248, 100] width 82 height 16
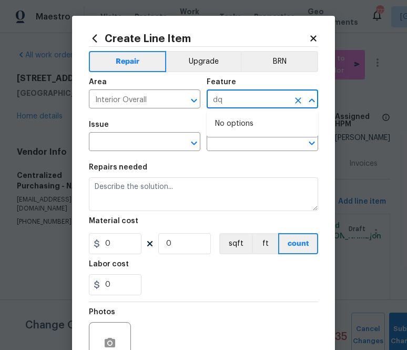
type input "d"
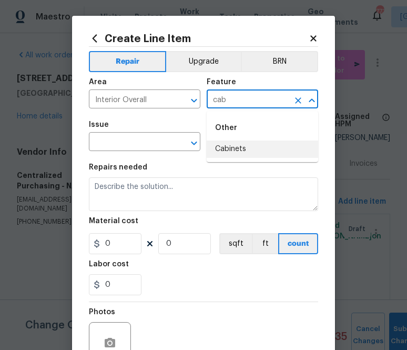
drag, startPoint x: 226, startPoint y: 149, endPoint x: 218, endPoint y: 149, distance: 7.9
click at [226, 149] on li "Cabinets" at bounding box center [263, 148] width 112 height 17
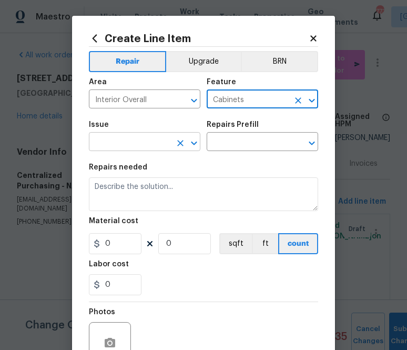
type input "Cabinets"
click at [153, 149] on input "text" at bounding box center [130, 143] width 82 height 16
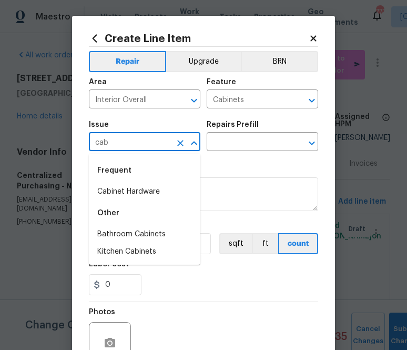
click at [138, 183] on div "Frequent" at bounding box center [145, 170] width 112 height 25
click at [138, 187] on li "Cabinet Hardware" at bounding box center [145, 191] width 112 height 17
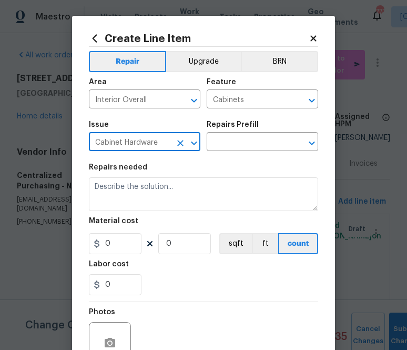
type input "Cabinet Hardware"
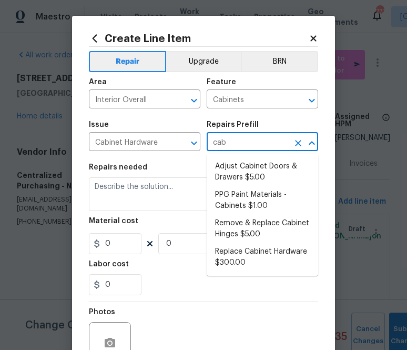
type input "cabi"
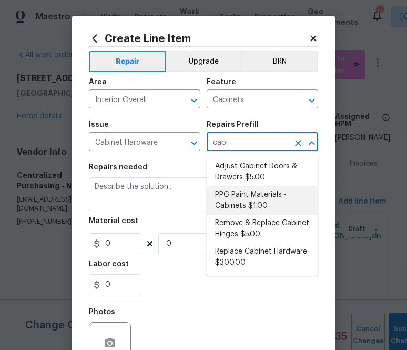
click at [235, 203] on li "PPG Paint Materials - Cabinets $1.00" at bounding box center [263, 200] width 112 height 28
type input "PPG Paint Materials - Cabinets $1.00"
type textarea "PPG Paint Materials ordered by Opendoor"
type input "1"
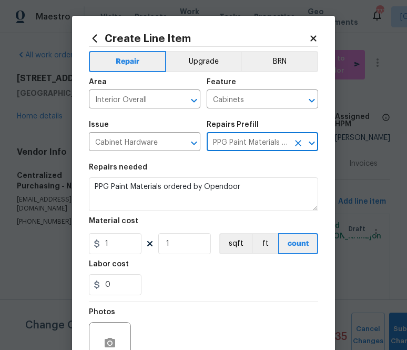
type input "PPG Paint Materials - Cabinets $1.00"
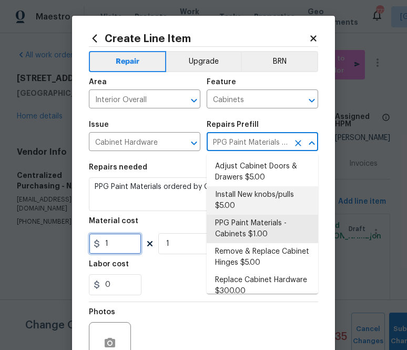
click at [136, 243] on input "1" at bounding box center [115, 243] width 53 height 21
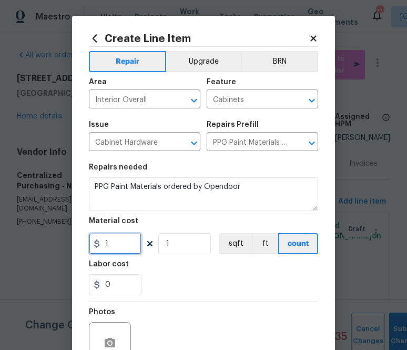
click at [136, 243] on input "1" at bounding box center [115, 243] width 53 height 21
paste input "690.48"
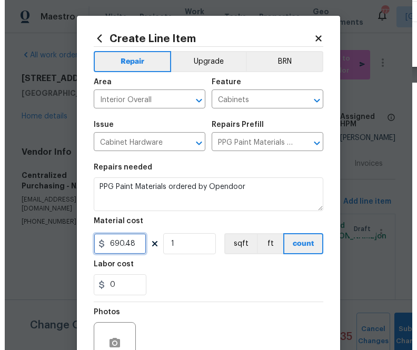
scroll to position [104, 0]
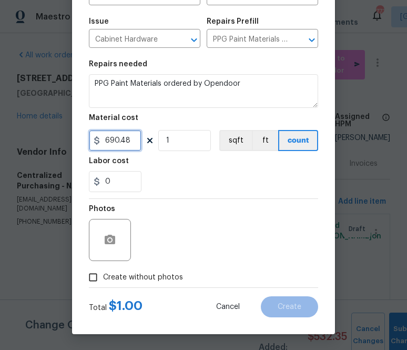
type input "690.48"
click at [179, 276] on span "Create without photos" at bounding box center [143, 277] width 80 height 11
click at [103, 276] on input "Create without photos" at bounding box center [93, 277] width 20 height 20
checkbox input "true"
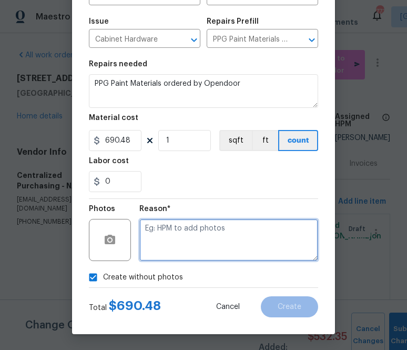
click at [199, 231] on textarea at bounding box center [228, 240] width 179 height 42
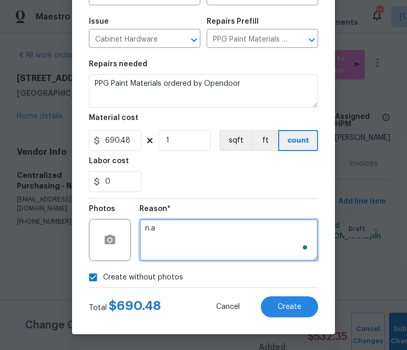
type textarea "n.a"
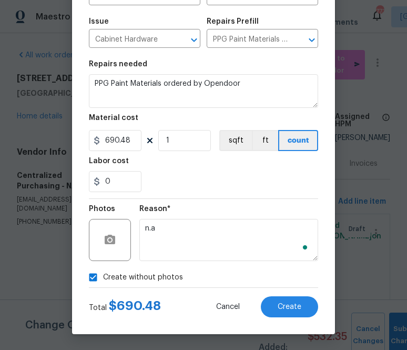
click at [290, 292] on div "Total $ 690.48 Cancel Create" at bounding box center [203, 302] width 229 height 29
click at [290, 298] on button "Create" at bounding box center [289, 306] width 57 height 21
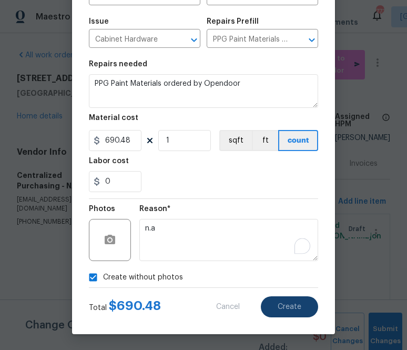
type input "0"
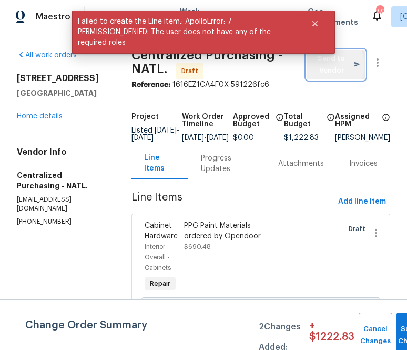
click at [327, 66] on span "Send to Vendor" at bounding box center [336, 65] width 48 height 24
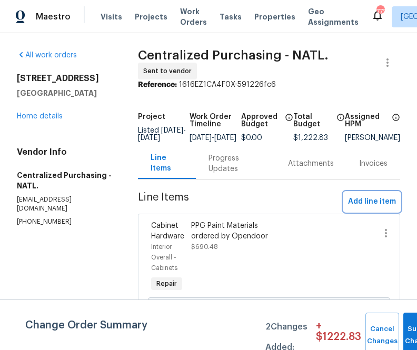
click at [371, 206] on span "Add line item" at bounding box center [372, 201] width 48 height 13
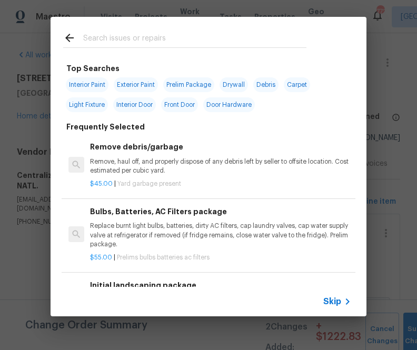
click at [329, 301] on span "Skip" at bounding box center [332, 301] width 18 height 11
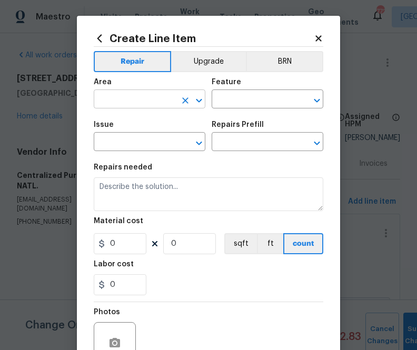
click at [158, 95] on input "text" at bounding box center [135, 100] width 82 height 16
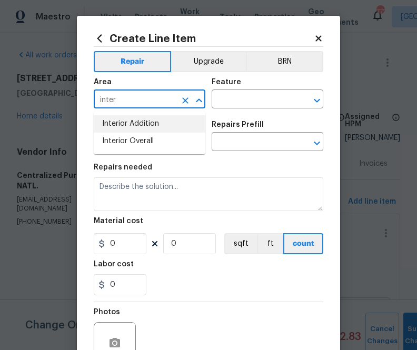
click at [147, 107] on input "inter" at bounding box center [135, 100] width 82 height 16
click at [122, 122] on li "Kitchen" at bounding box center [150, 123] width 112 height 17
type input "Kitchen"
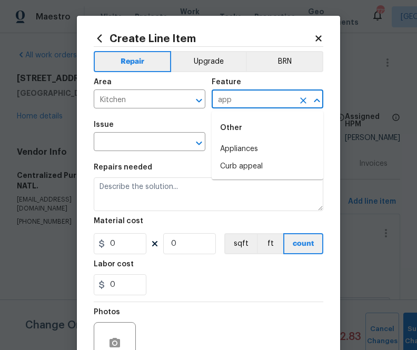
click at [220, 142] on li "Appliances" at bounding box center [268, 148] width 112 height 17
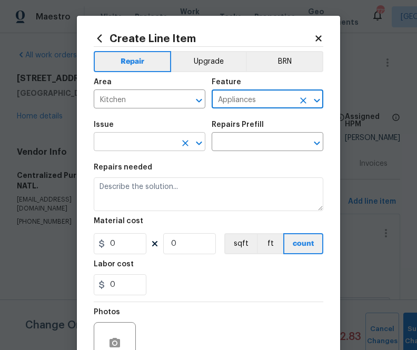
type input "Appliances"
click at [147, 140] on input "text" at bounding box center [135, 143] width 82 height 16
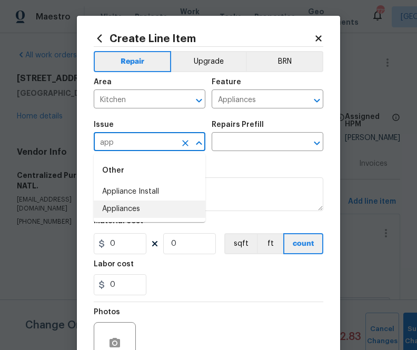
click at [150, 205] on li "Appliances" at bounding box center [150, 208] width 112 height 17
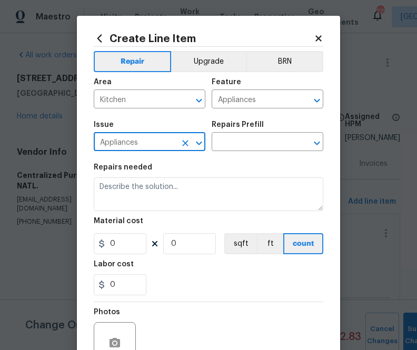
type input "Appliances"
type input "a"
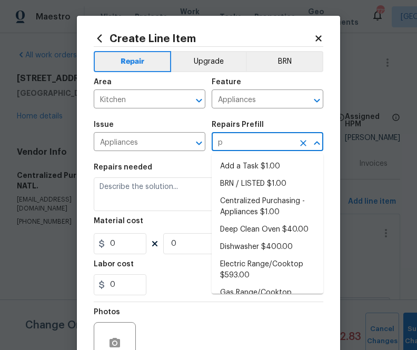
type input "pp"
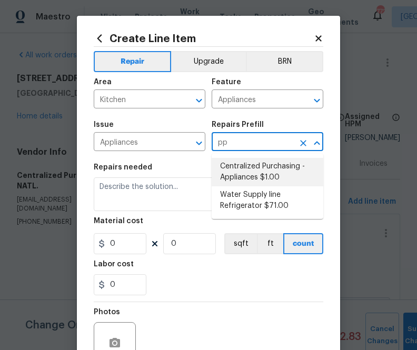
click at [256, 176] on li "Centralized Purchasing - Appliances $1.00" at bounding box center [268, 172] width 112 height 28
type input "Centralized Purchasing - Appliances $1.00"
type textarea "Appliances purchased by Opendoor"
type input "1"
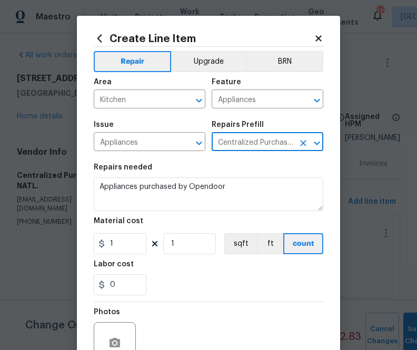
type input "Centralized Purchasing - Appliances $1.00"
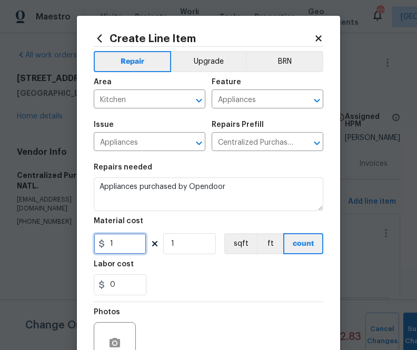
click at [125, 247] on input "1" at bounding box center [120, 243] width 53 height 21
paste input "242.02"
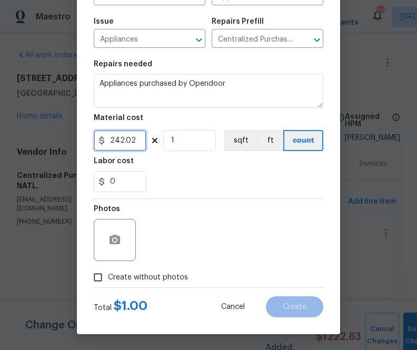
type input "242.02"
click at [159, 279] on span "Create without photos" at bounding box center [148, 277] width 80 height 11
click at [108, 279] on input "Create without photos" at bounding box center [98, 277] width 20 height 20
checkbox input "true"
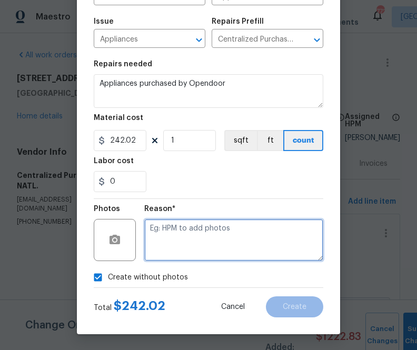
click at [200, 249] on textarea at bounding box center [233, 240] width 179 height 42
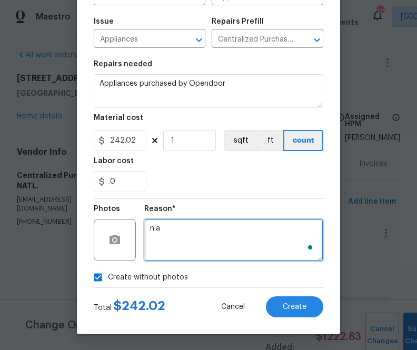
type textarea "n.a"
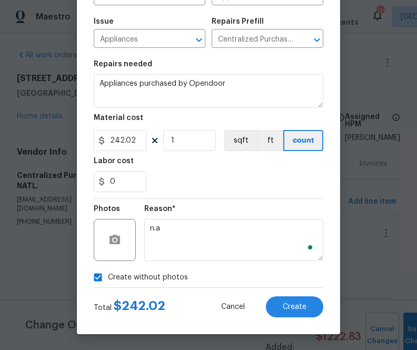
click at [293, 319] on div "Create Line Item Repair Upgrade BRN Area Kitchen ​ Feature Appliances ​ Issue A…" at bounding box center [208, 123] width 263 height 421
click at [291, 315] on button "Create" at bounding box center [294, 306] width 57 height 21
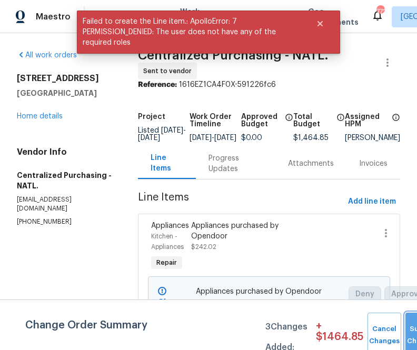
click at [410, 337] on span "Submit Changes" at bounding box center [421, 335] width 23 height 24
